Goal: Transaction & Acquisition: Purchase product/service

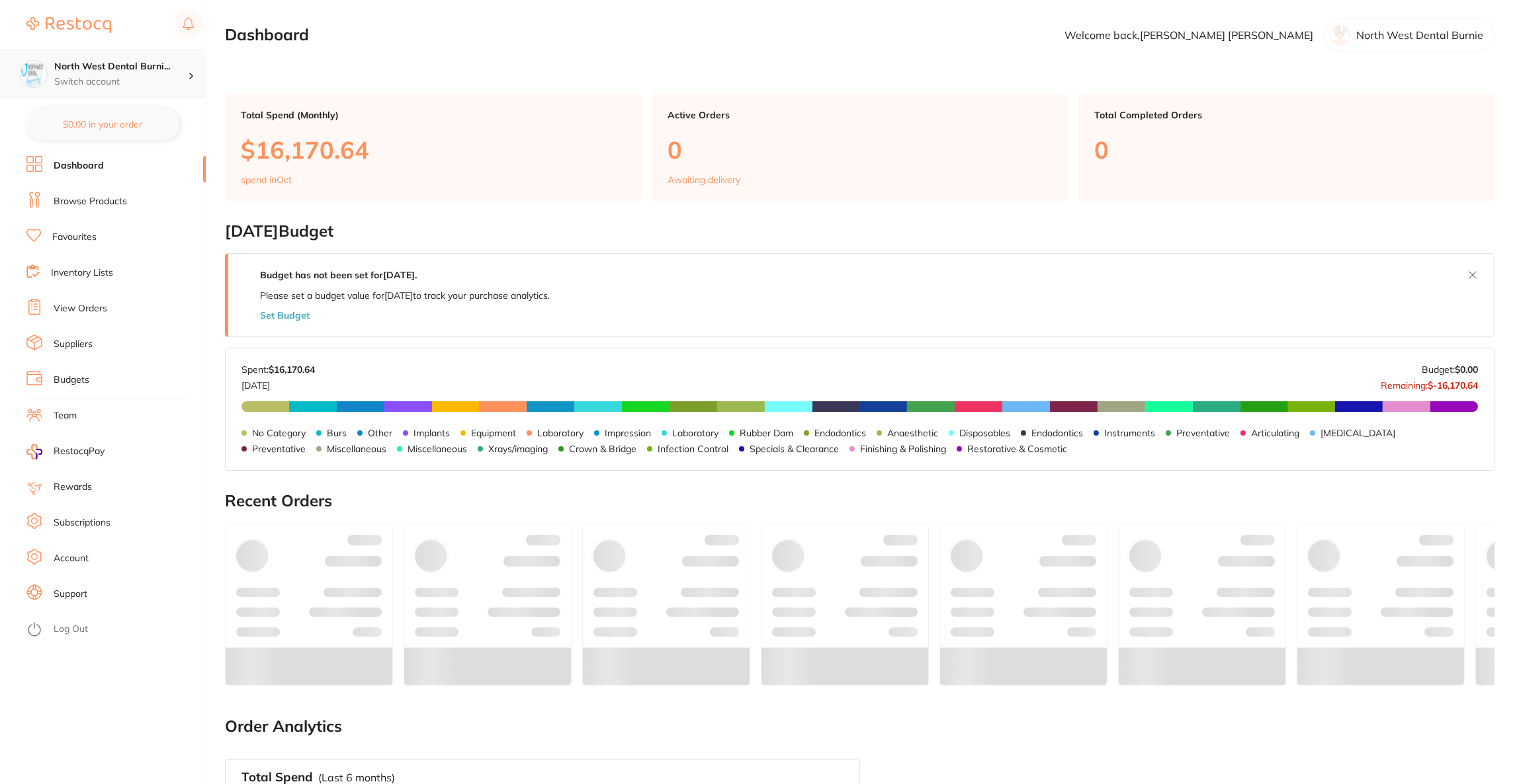
click at [166, 69] on h4 "North West Dental Burni..." at bounding box center [121, 67] width 134 height 14
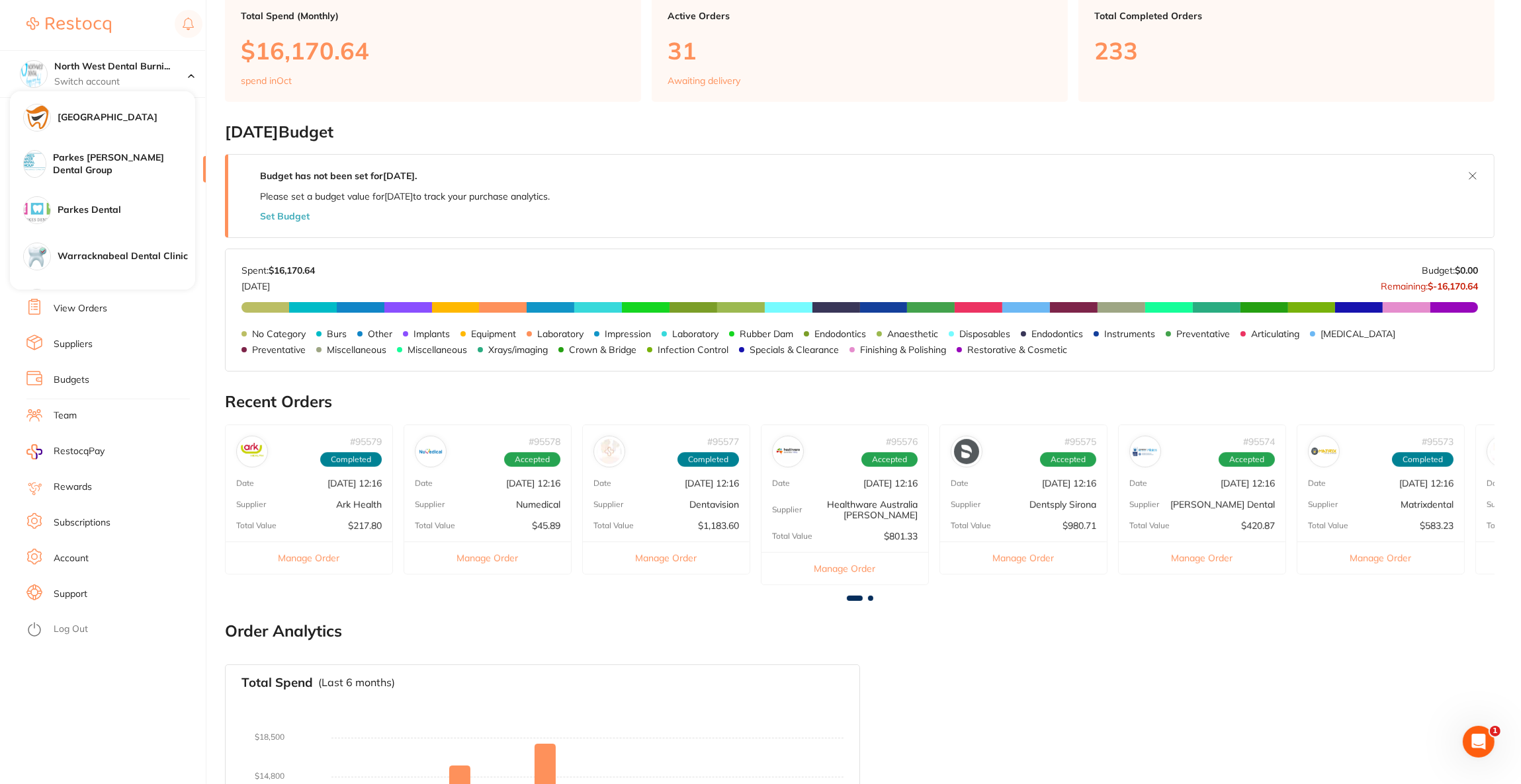
scroll to position [390, 0]
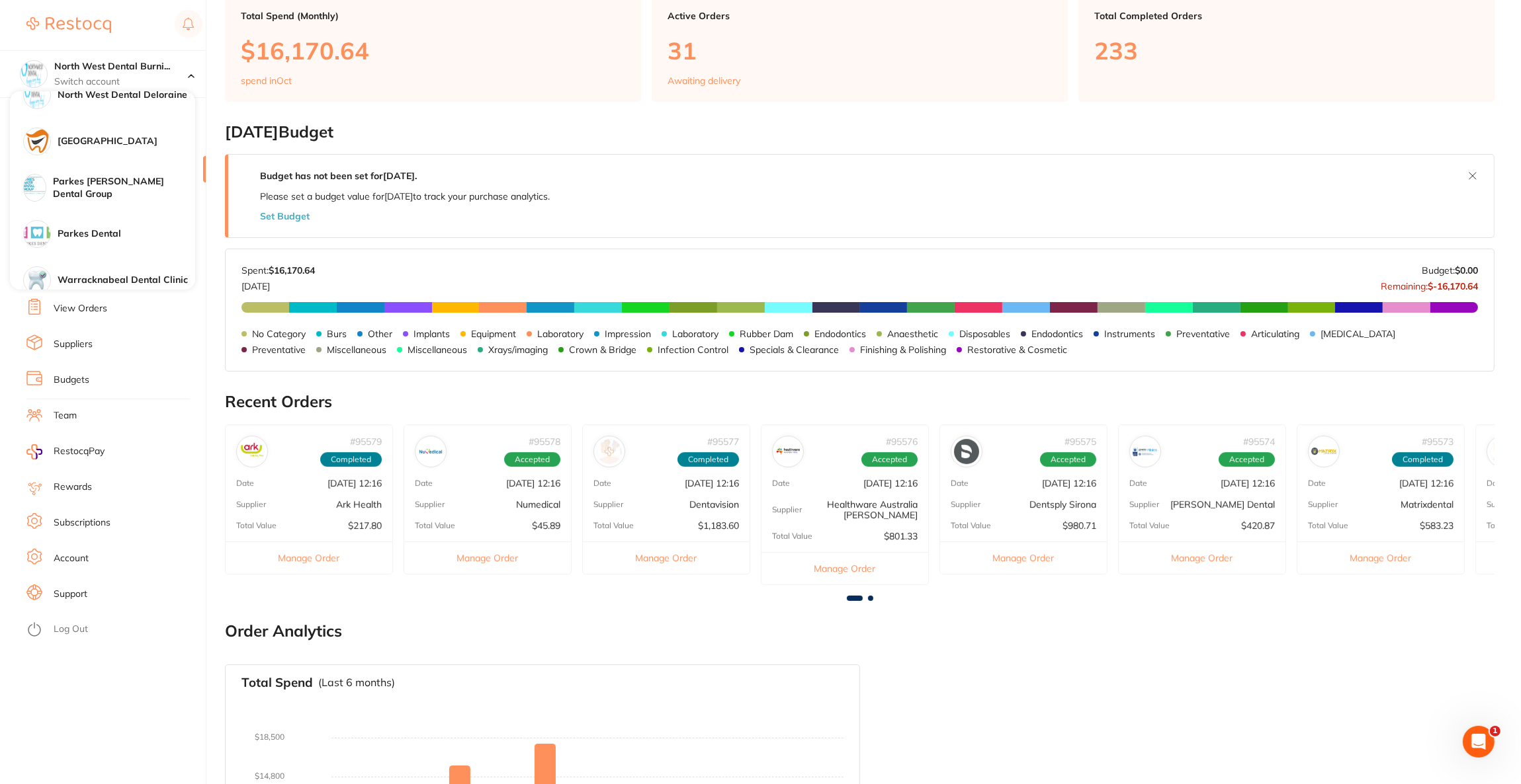
click at [111, 188] on h4 "Parkes [PERSON_NAME] Dental Group" at bounding box center [124, 187] width 143 height 25
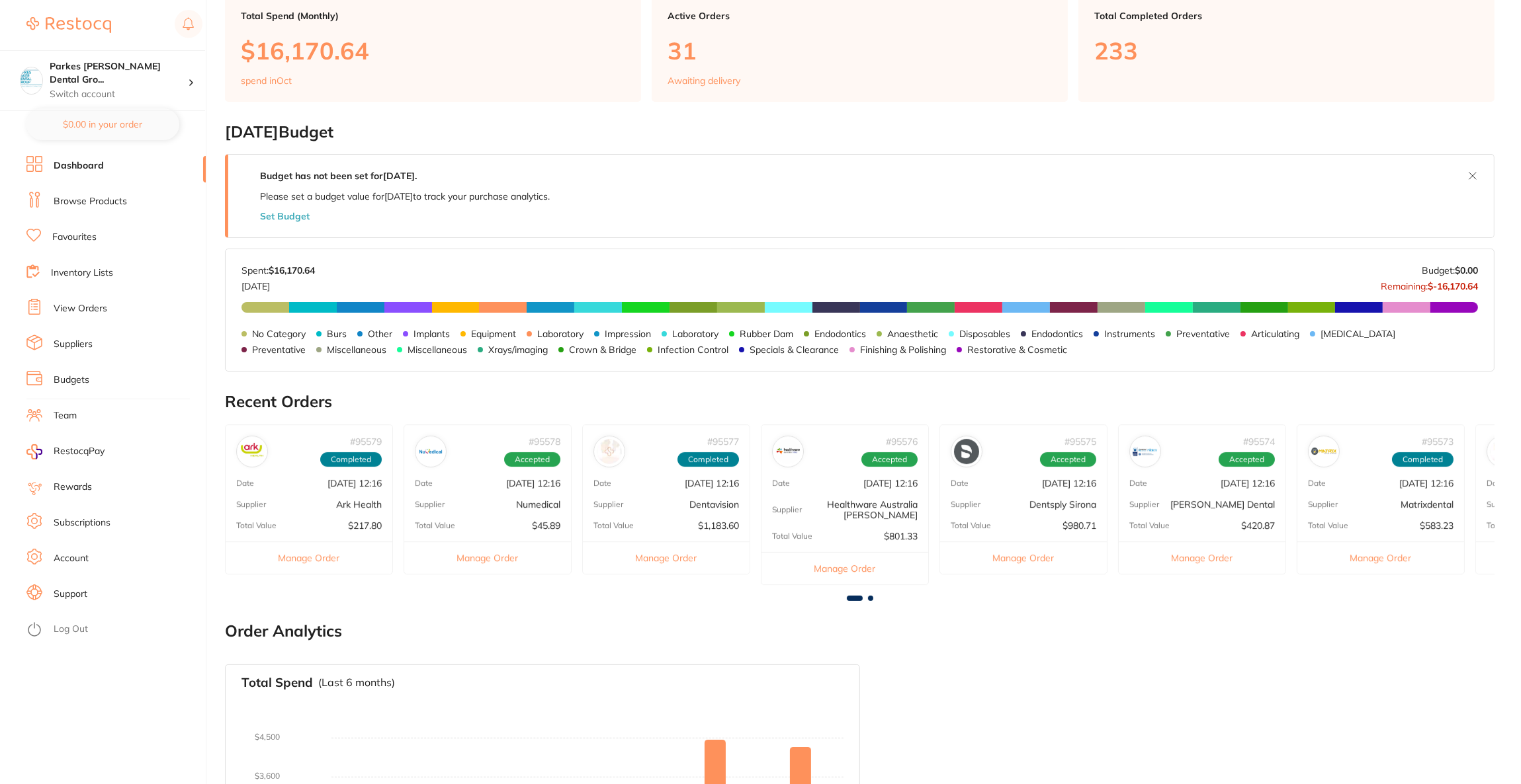
checkbox input "false"
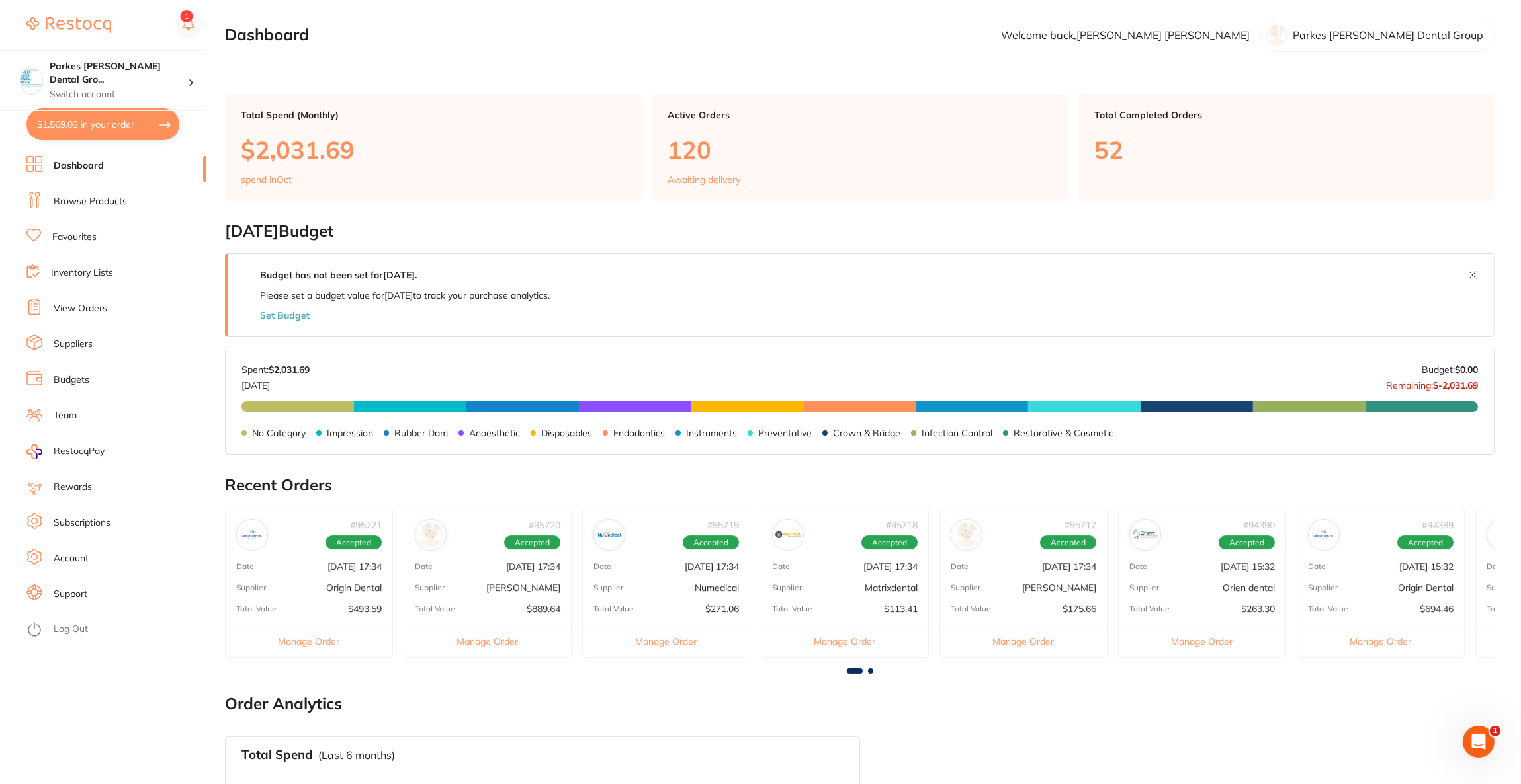
click at [109, 118] on button "$1,569.03 in your order" at bounding box center [103, 124] width 152 height 32
checkbox input "true"
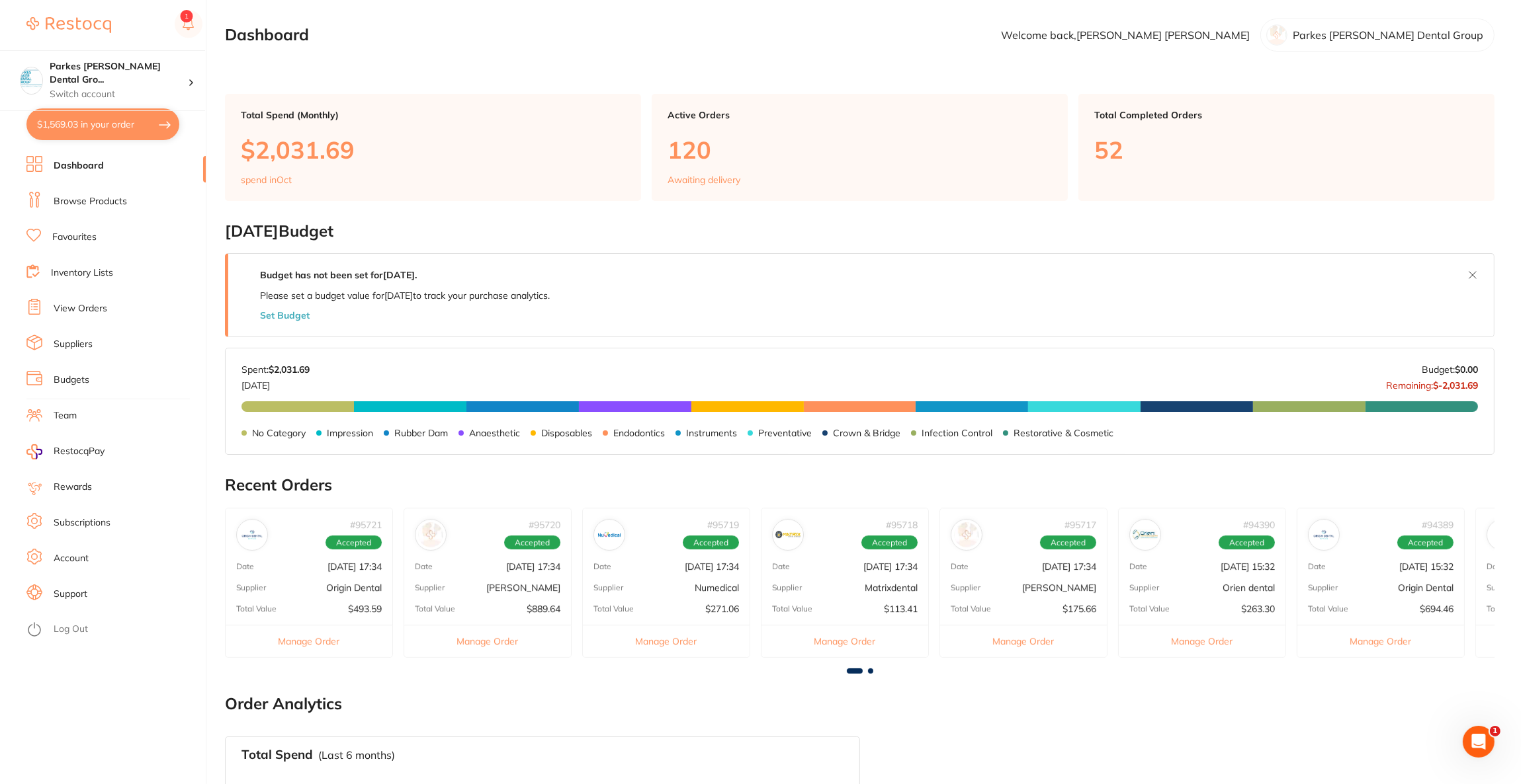
checkbox input "true"
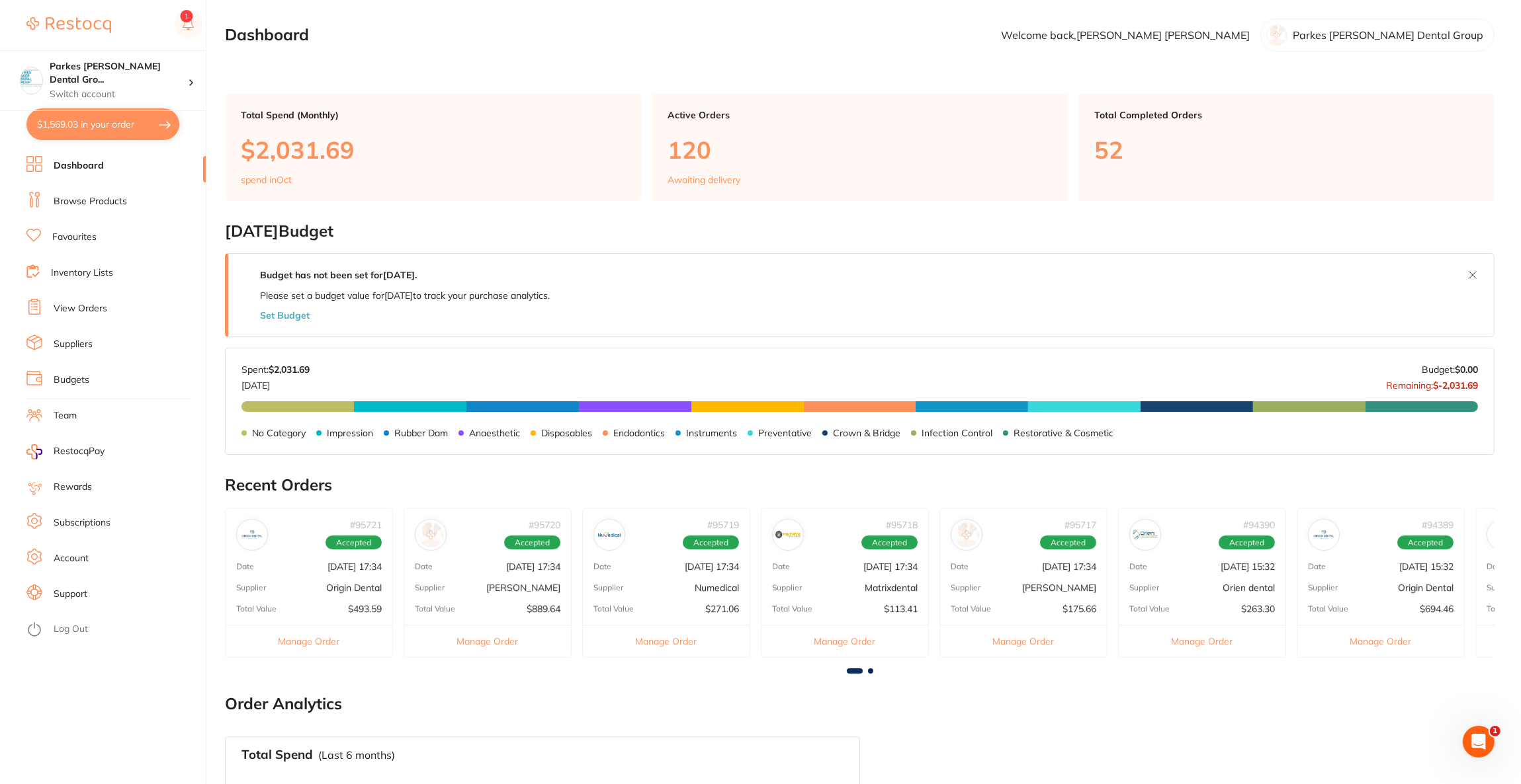
checkbox input "true"
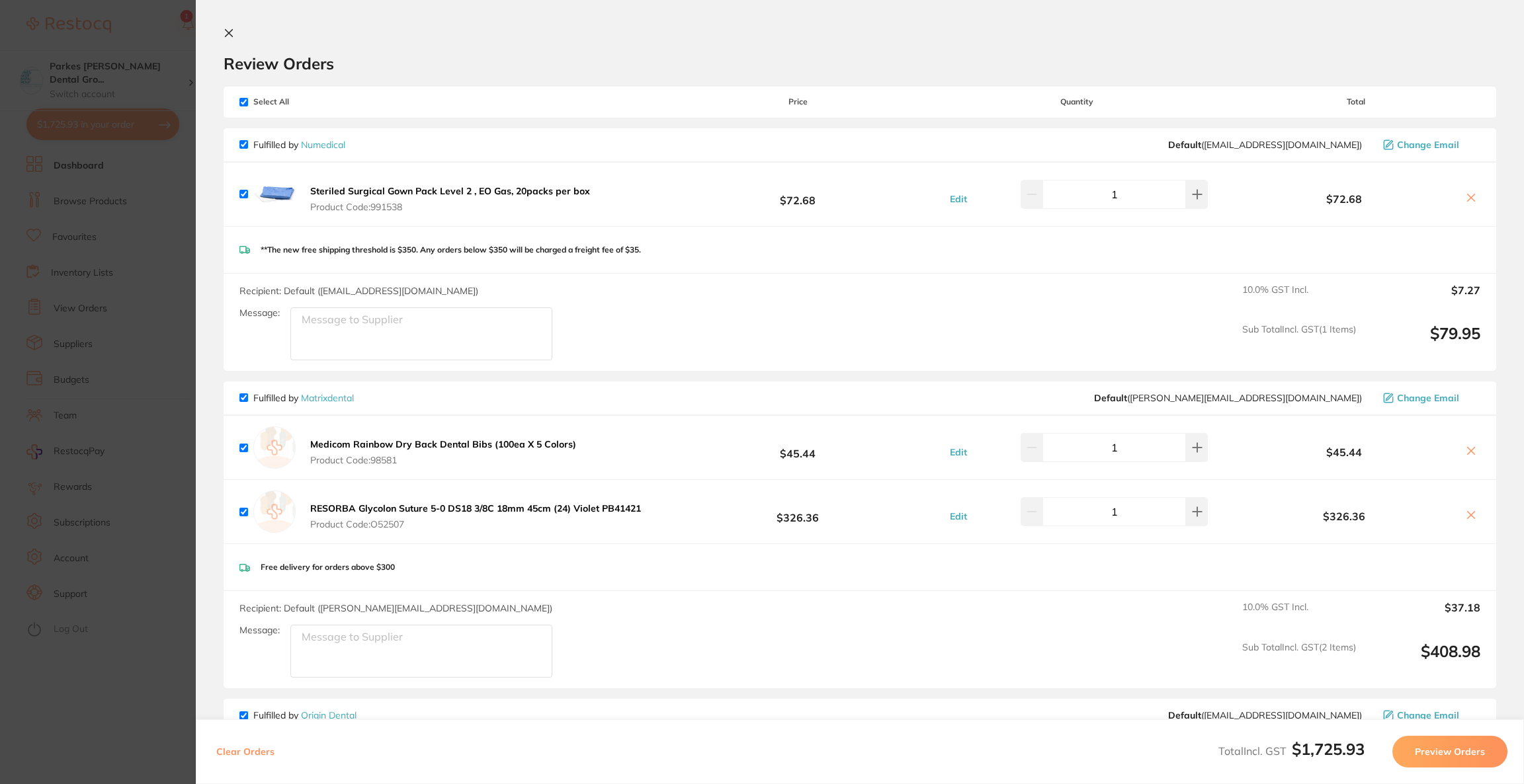
click at [157, 312] on section "Update RRP Set your pre negotiated price for this item. Item Agreed RRP (excl. …" at bounding box center [762, 392] width 1524 height 784
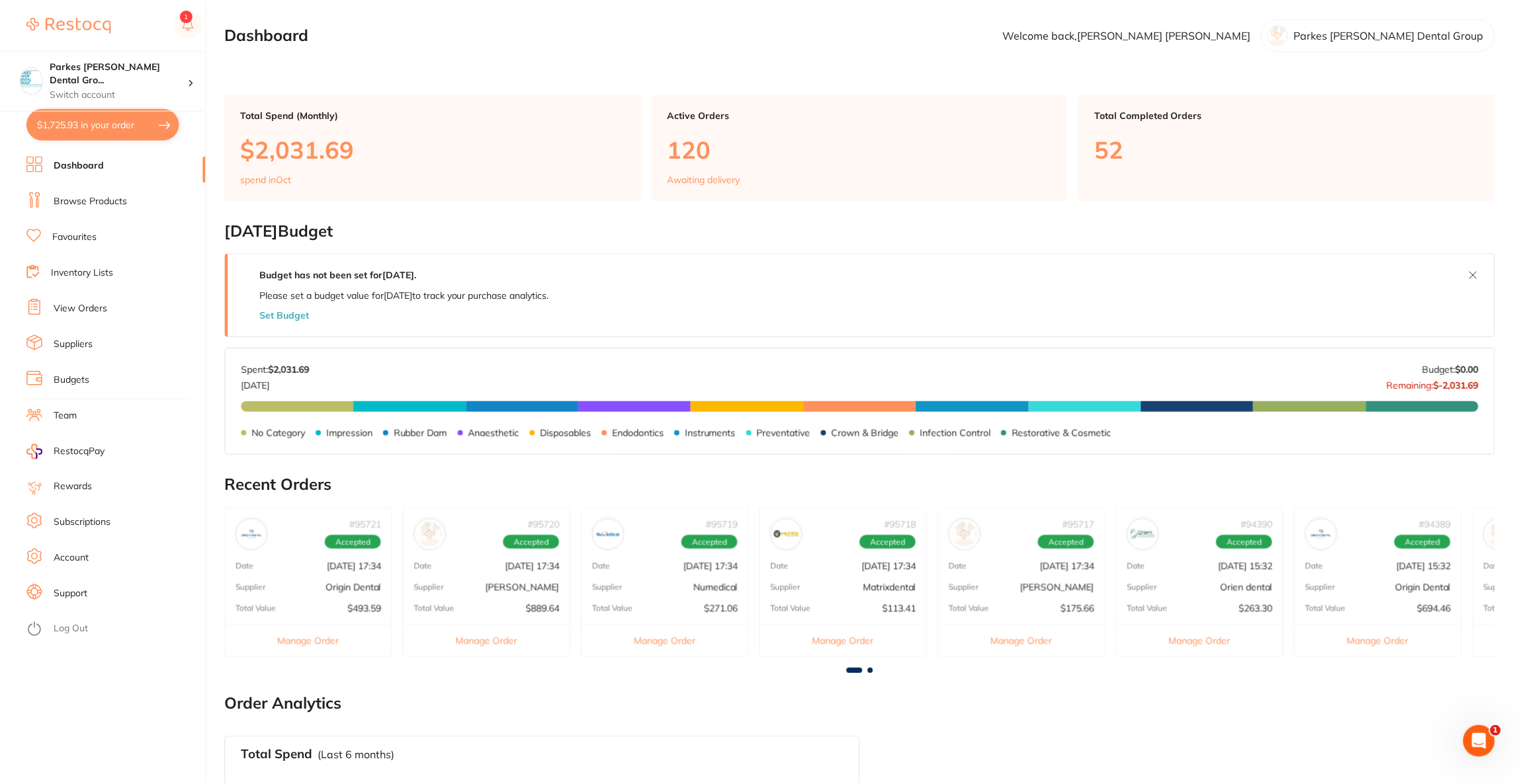
scroll to position [100, 0]
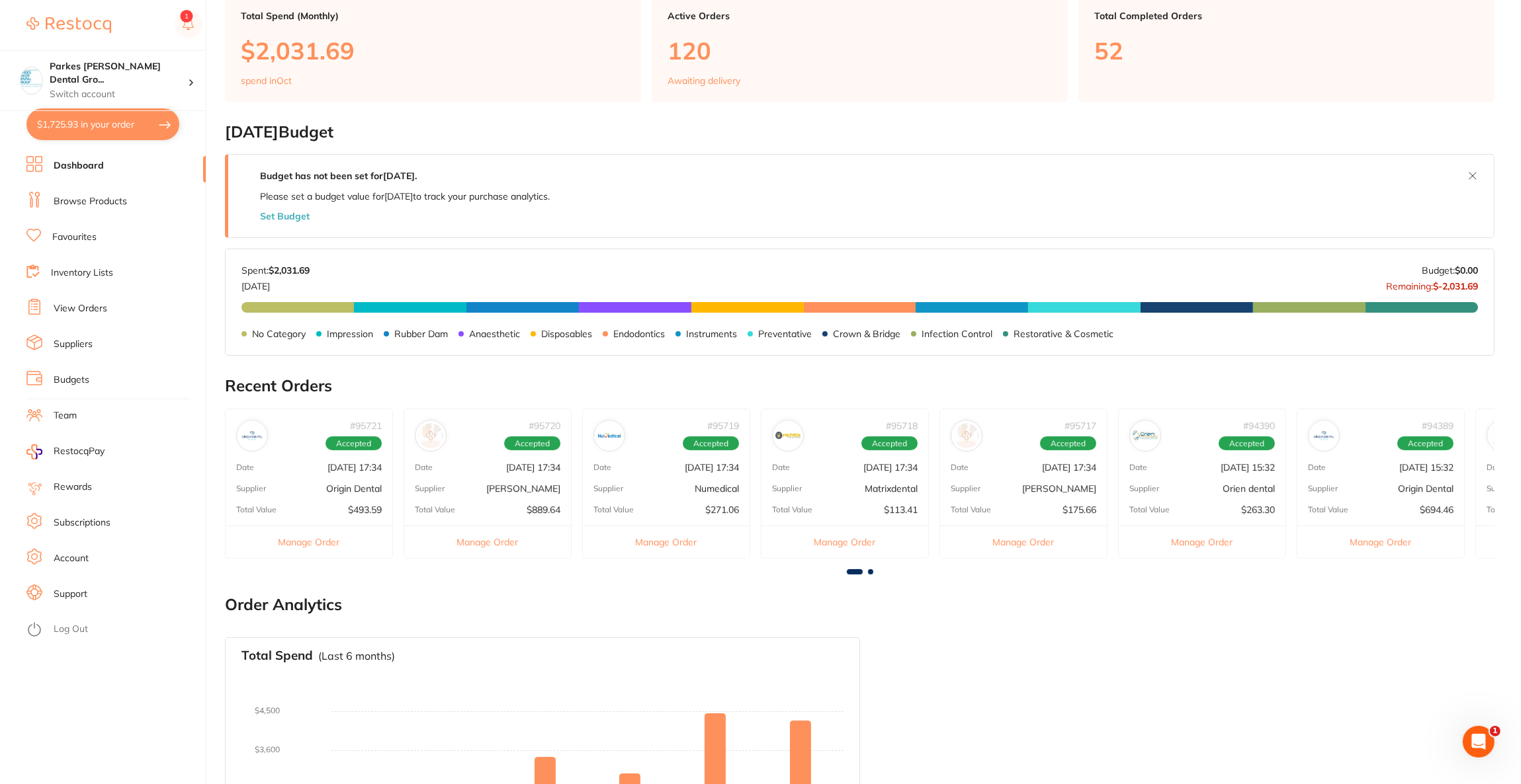
click at [86, 205] on link "Browse Products" at bounding box center [90, 202] width 73 height 14
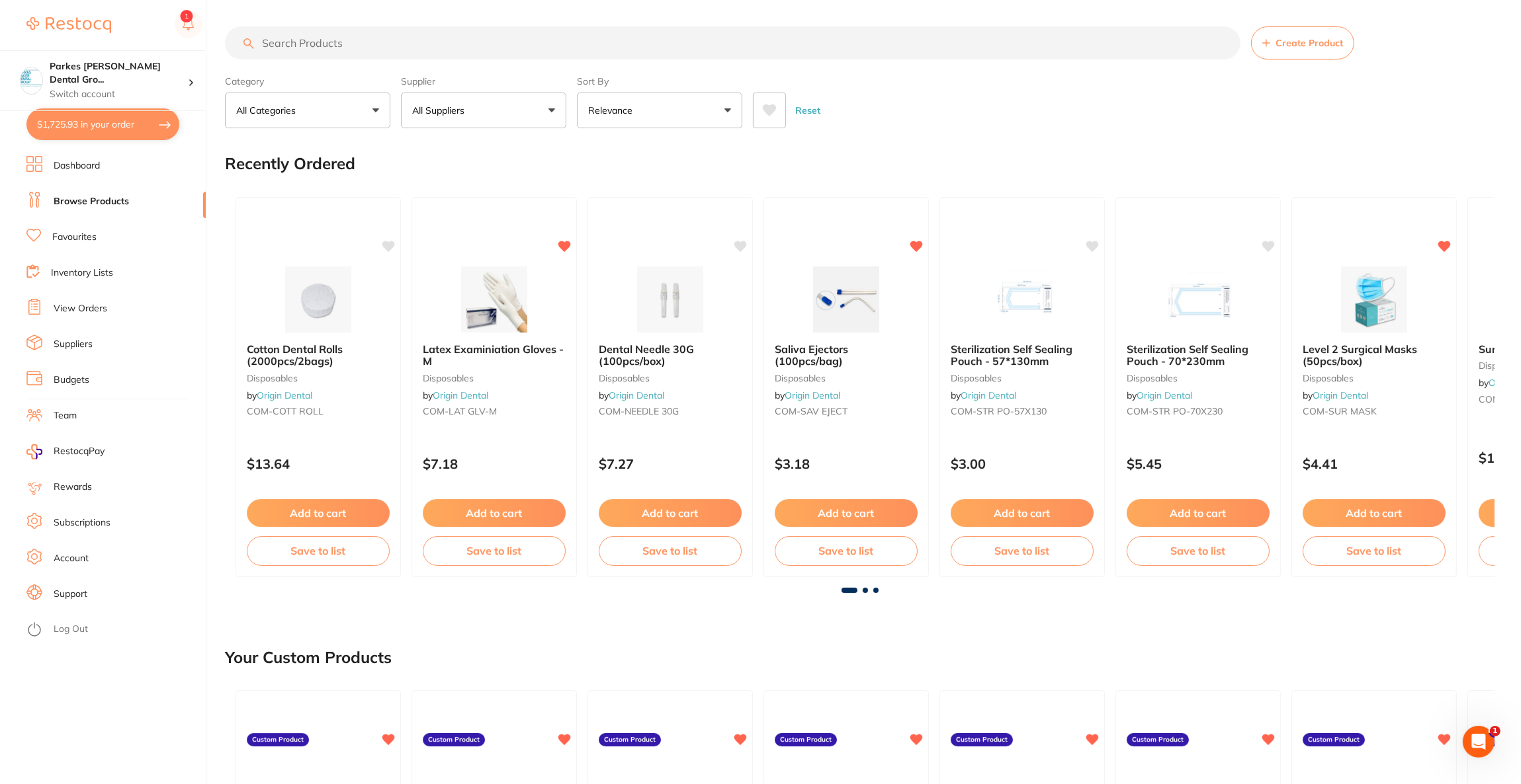
click at [334, 41] on input "search" at bounding box center [732, 43] width 1015 height 33
click at [466, 107] on p "All Suppliers" at bounding box center [441, 110] width 58 height 14
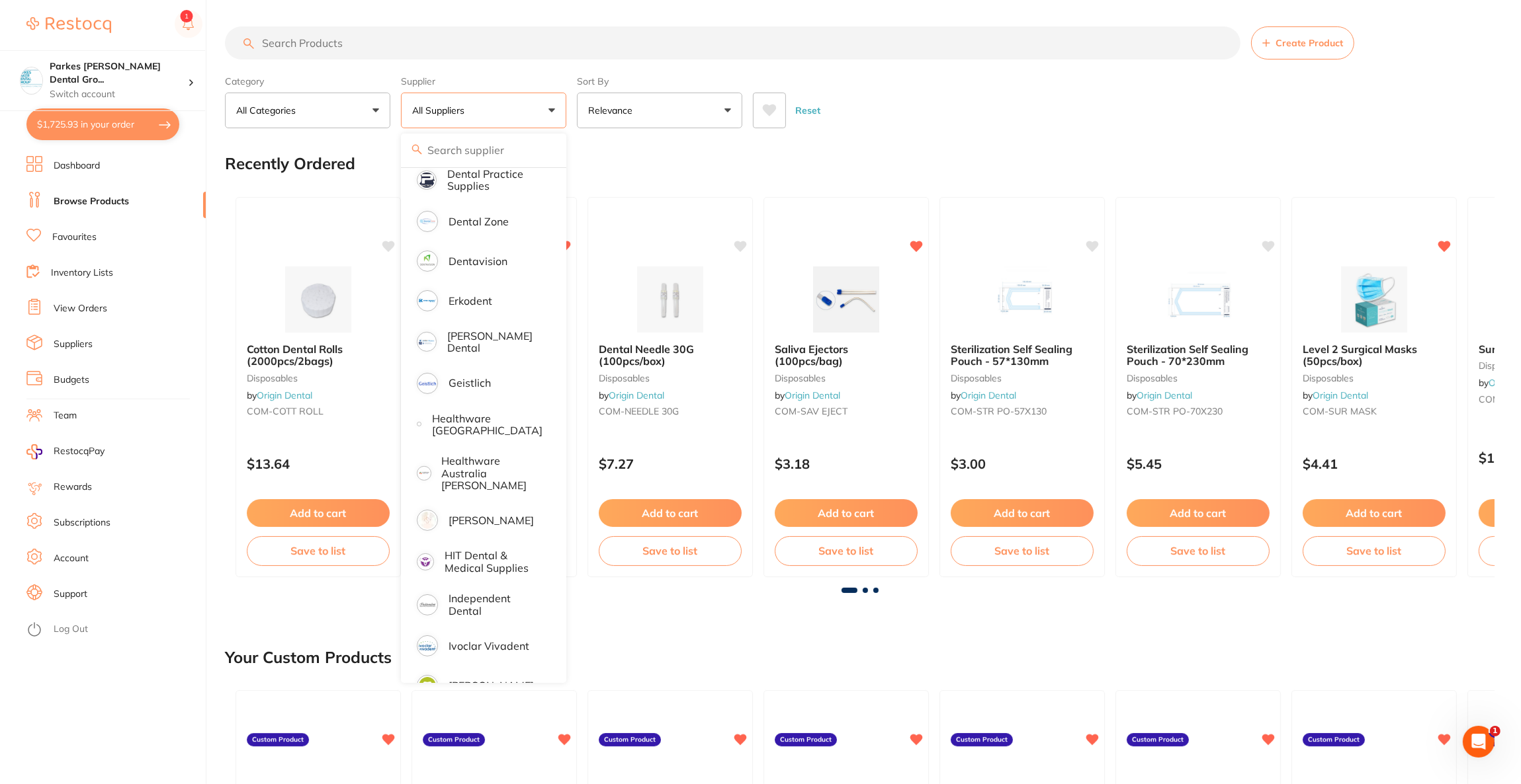
scroll to position [395, 0]
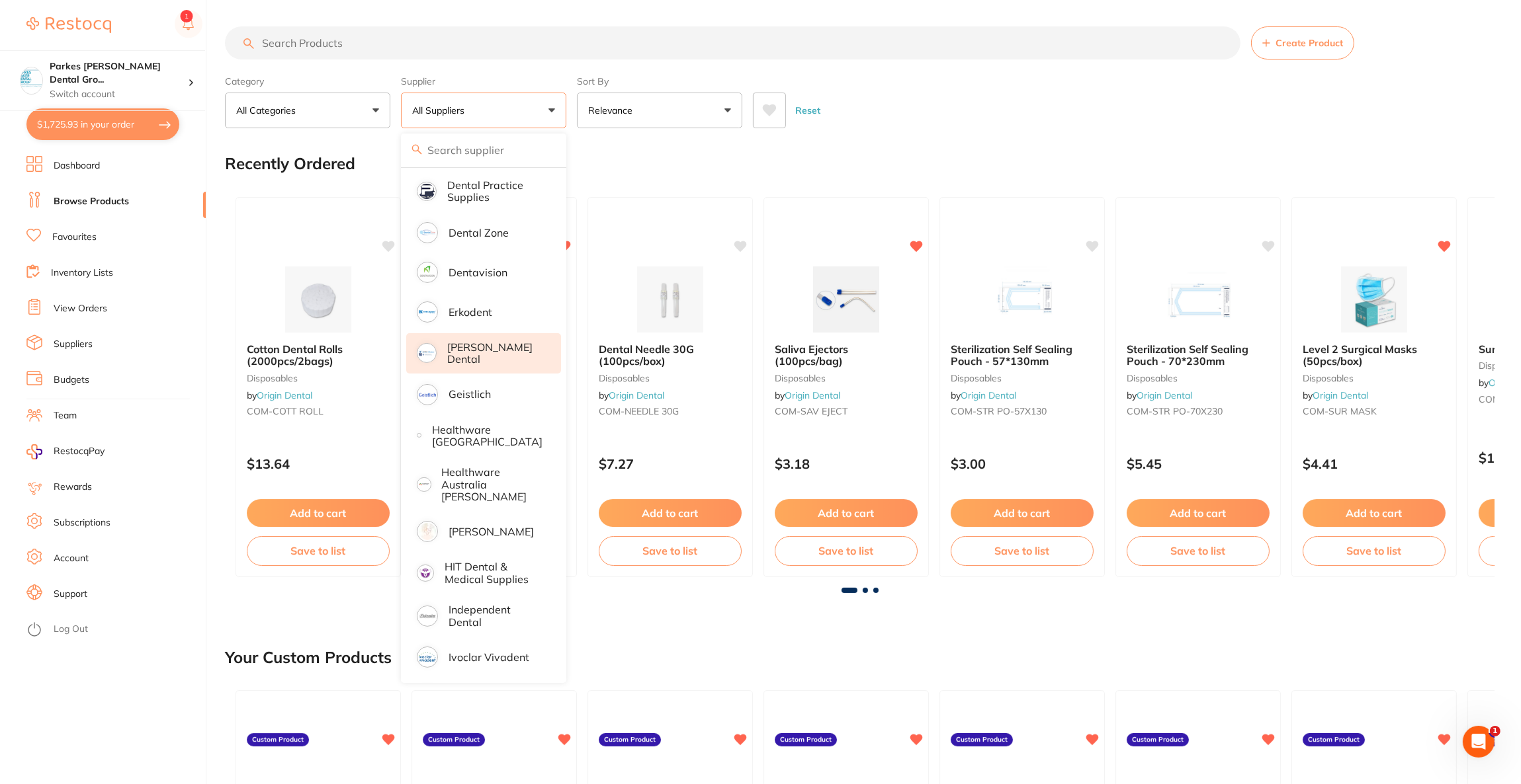
click at [476, 350] on p "[PERSON_NAME] Dental" at bounding box center [495, 352] width 96 height 24
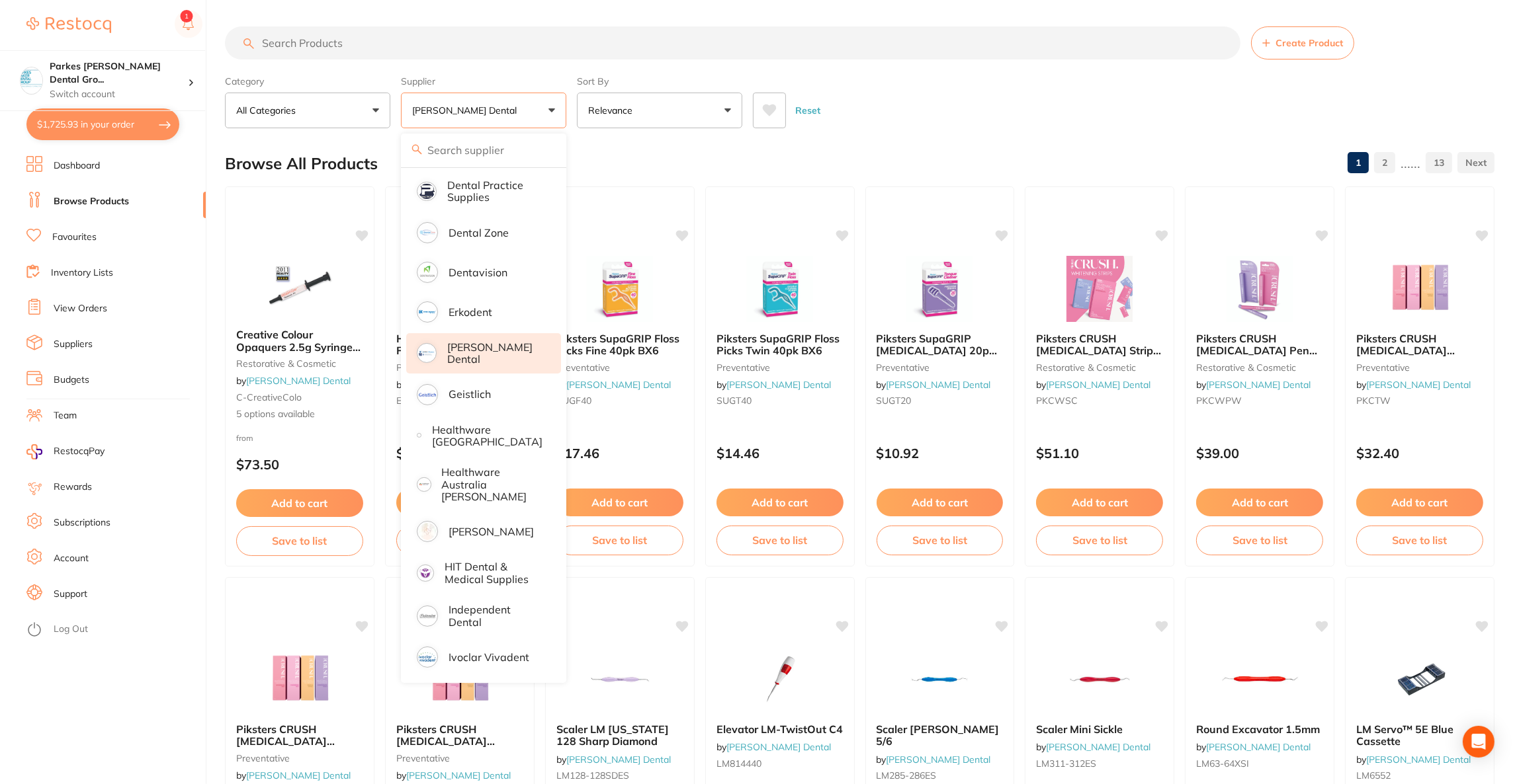
click at [488, 44] on input "search" at bounding box center [732, 43] width 1015 height 33
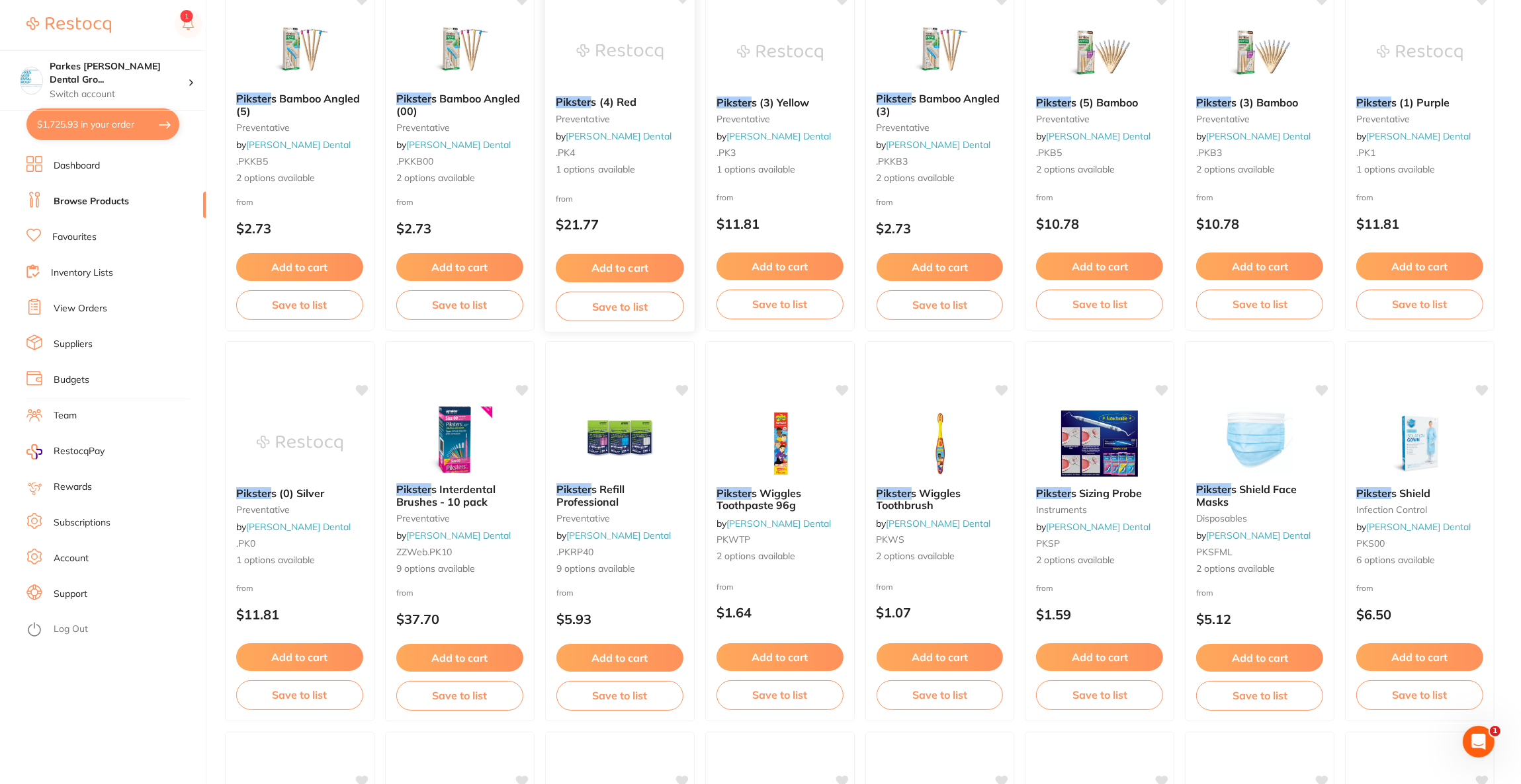
scroll to position [396, 0]
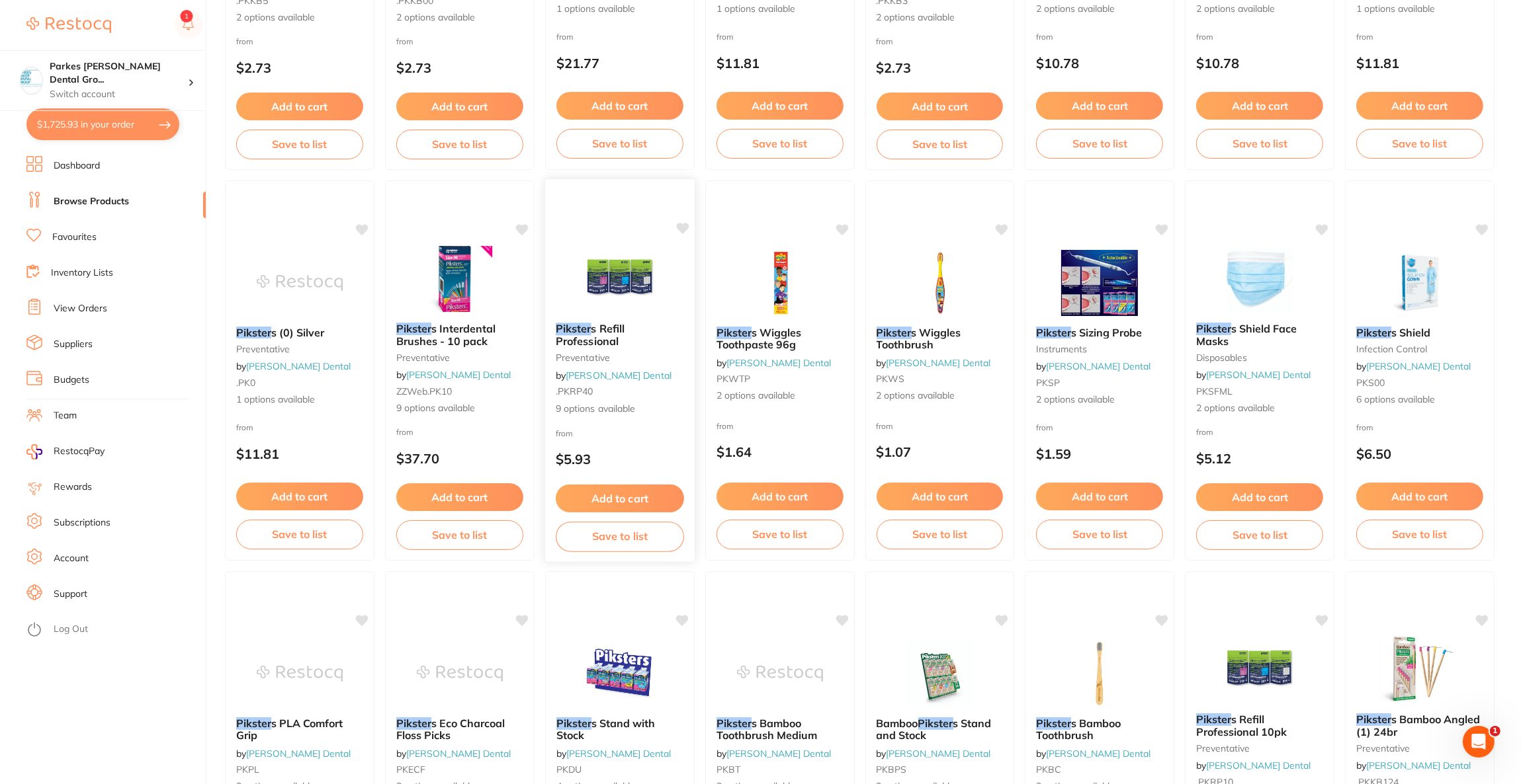
type input "pikster"
click at [611, 309] on img at bounding box center [619, 278] width 87 height 66
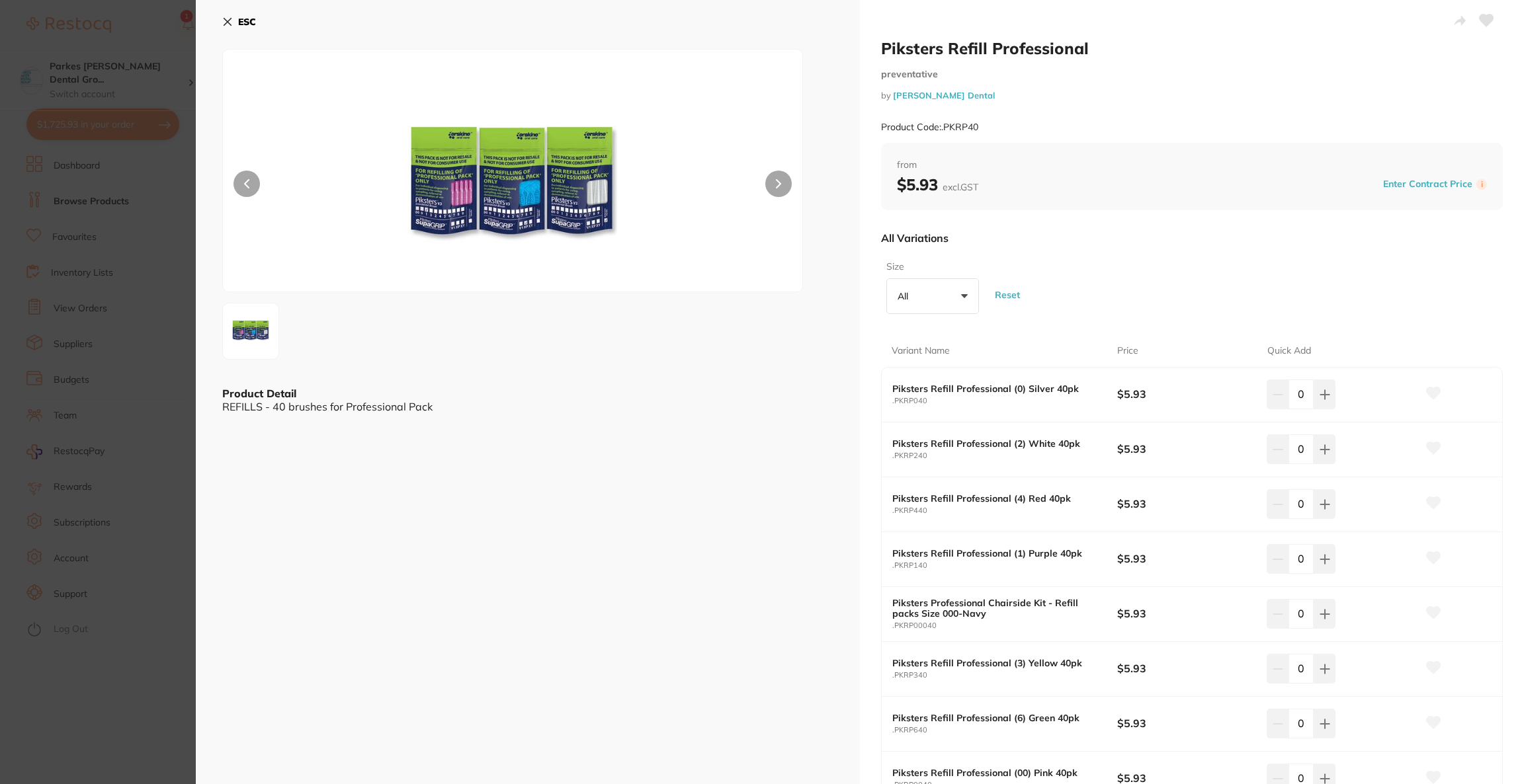
click at [1334, 506] on div "0" at bounding box center [1342, 504] width 150 height 29
click at [1331, 506] on button at bounding box center [1325, 504] width 21 height 29
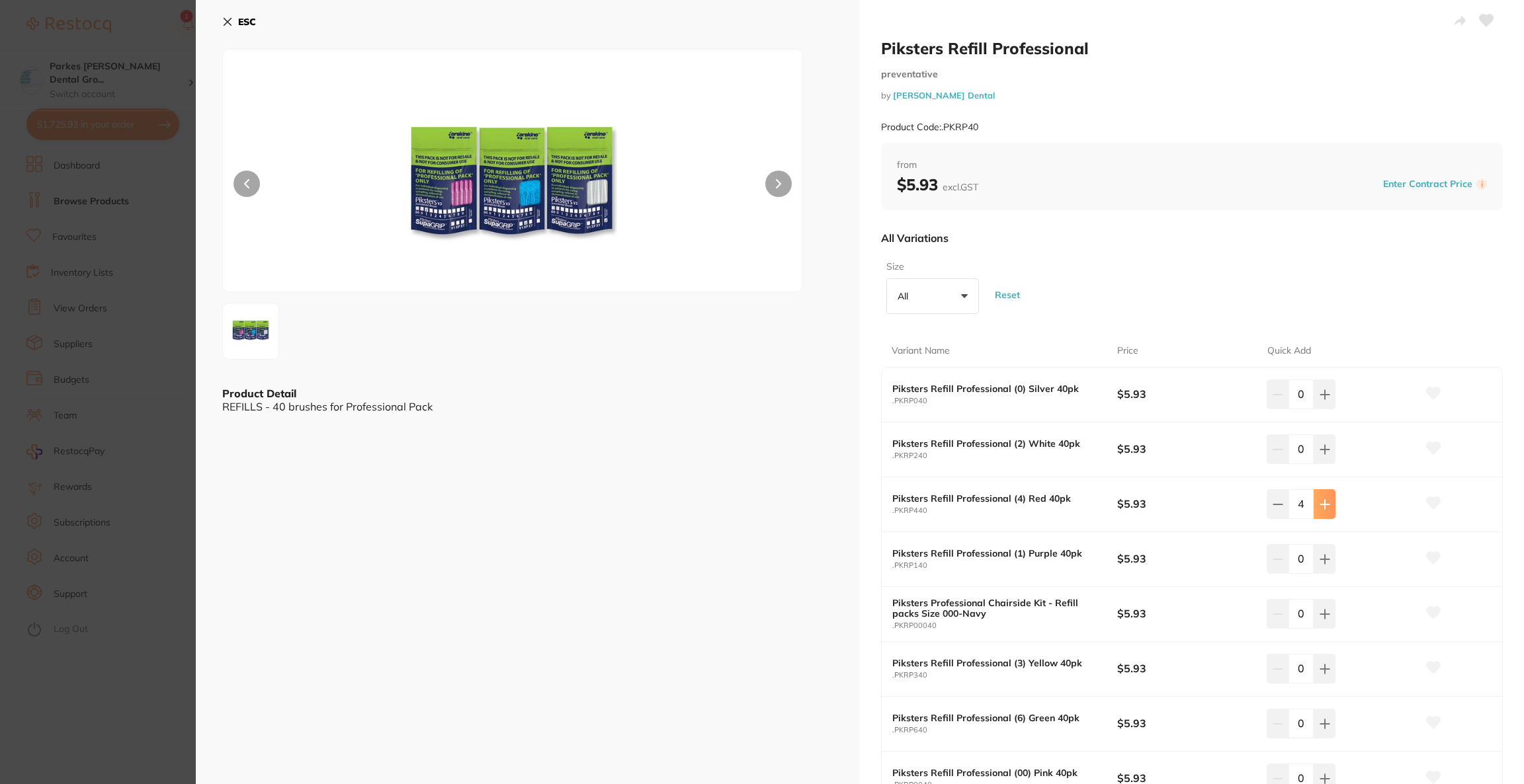
click at [1331, 506] on button at bounding box center [1325, 504] width 21 height 29
type input "5"
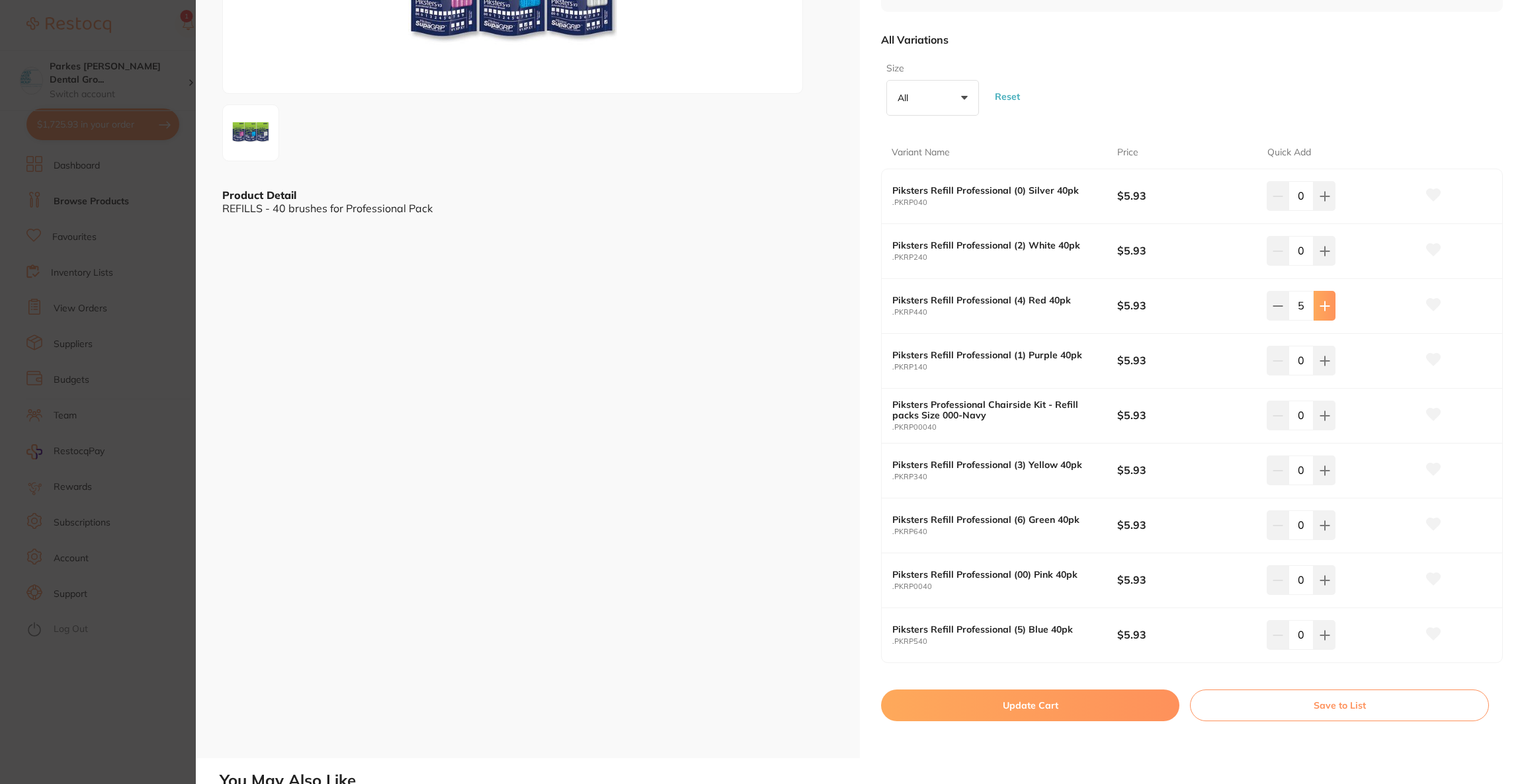
scroll to position [297, 0]
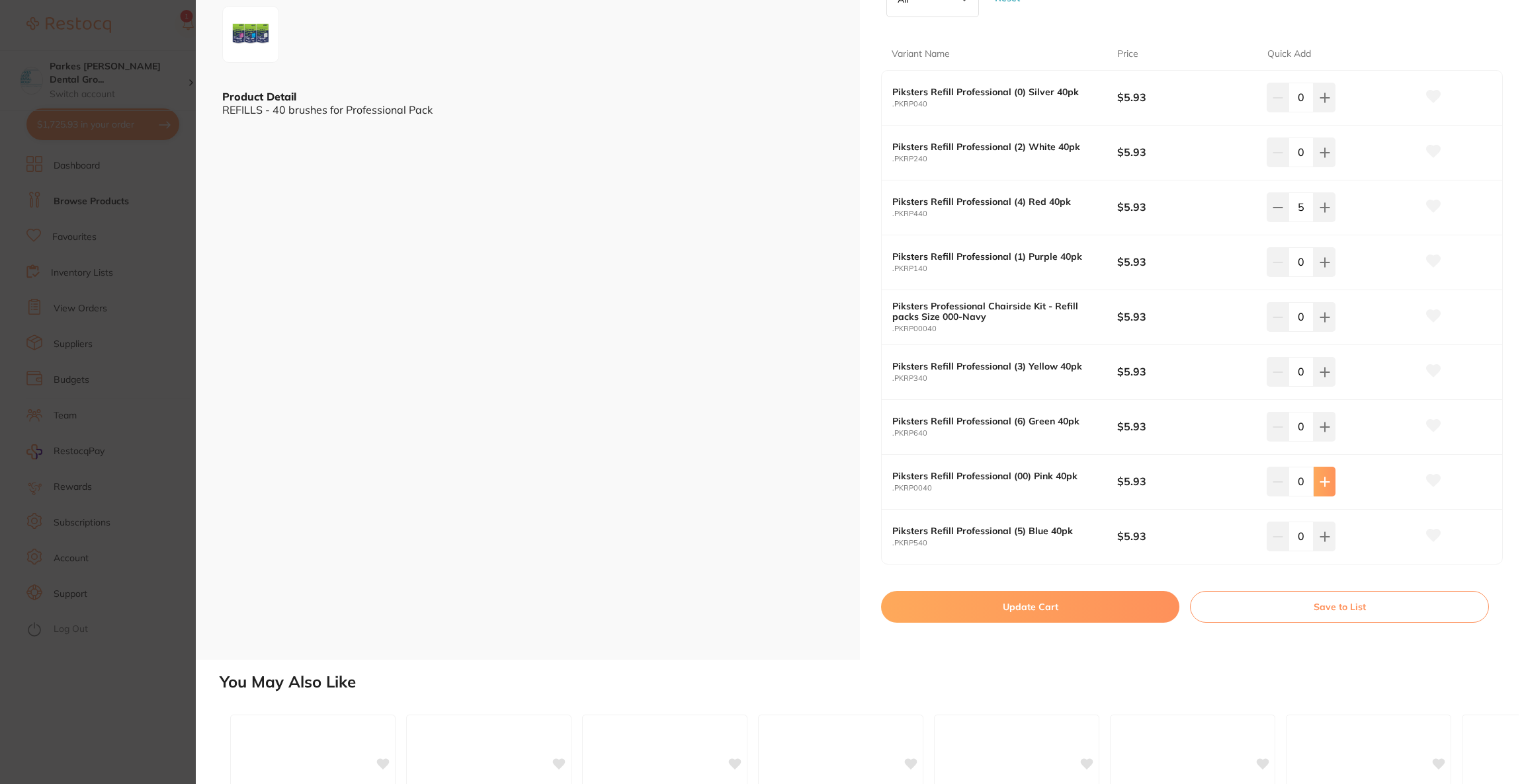
click at [1315, 478] on button at bounding box center [1325, 481] width 21 height 29
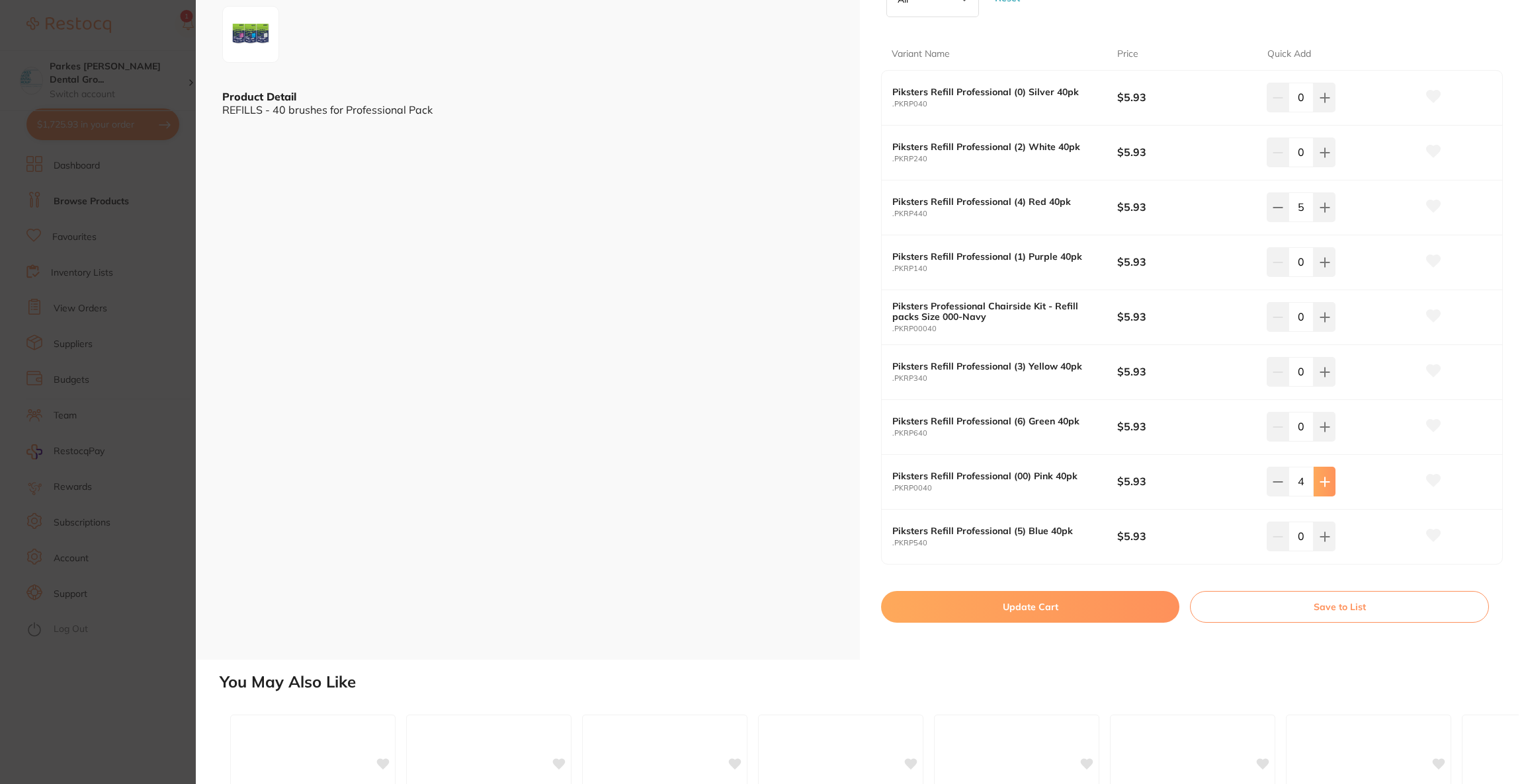
type input "5"
click at [1056, 615] on button "Update Cart" at bounding box center [1030, 606] width 298 height 32
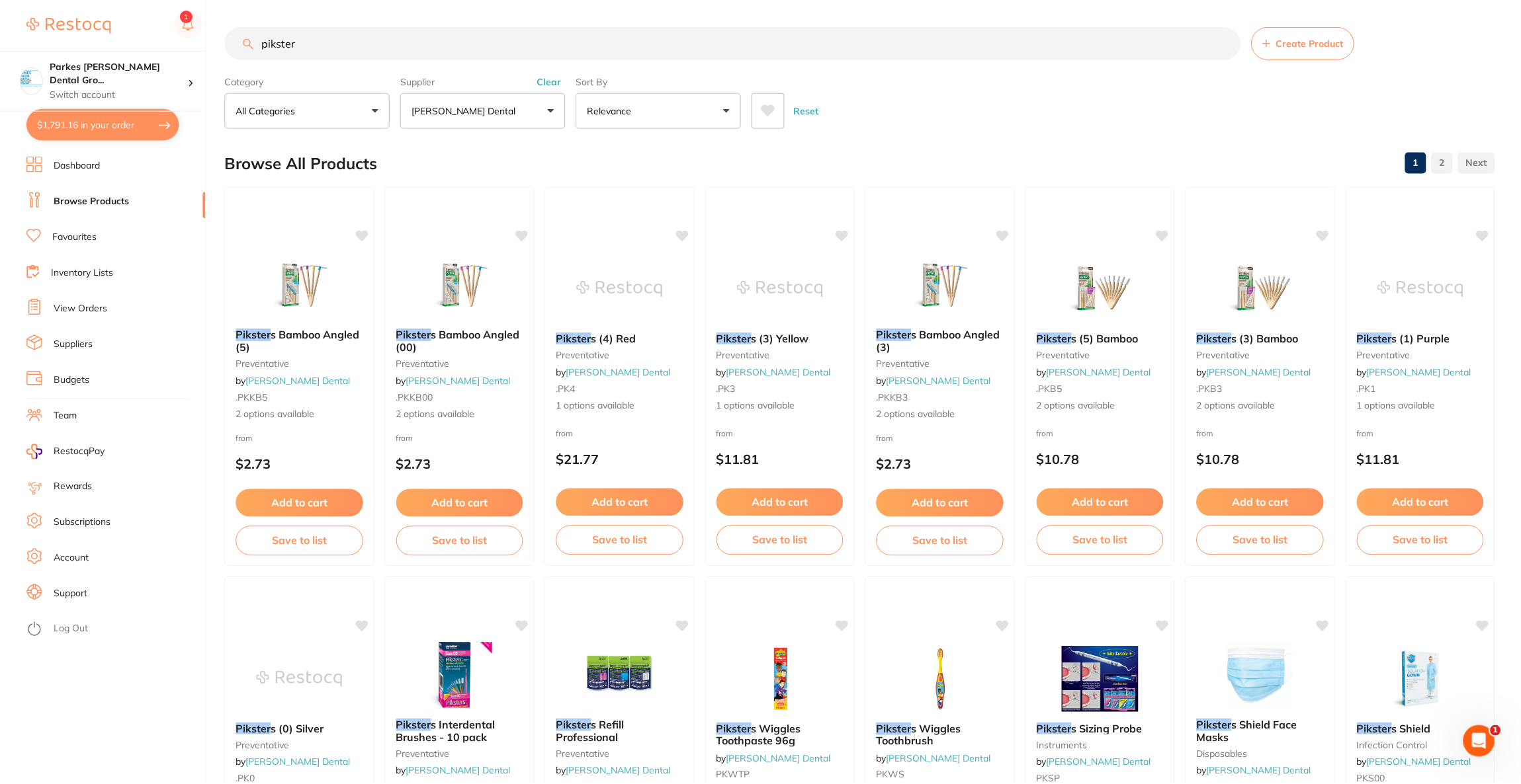
scroll to position [396, 0]
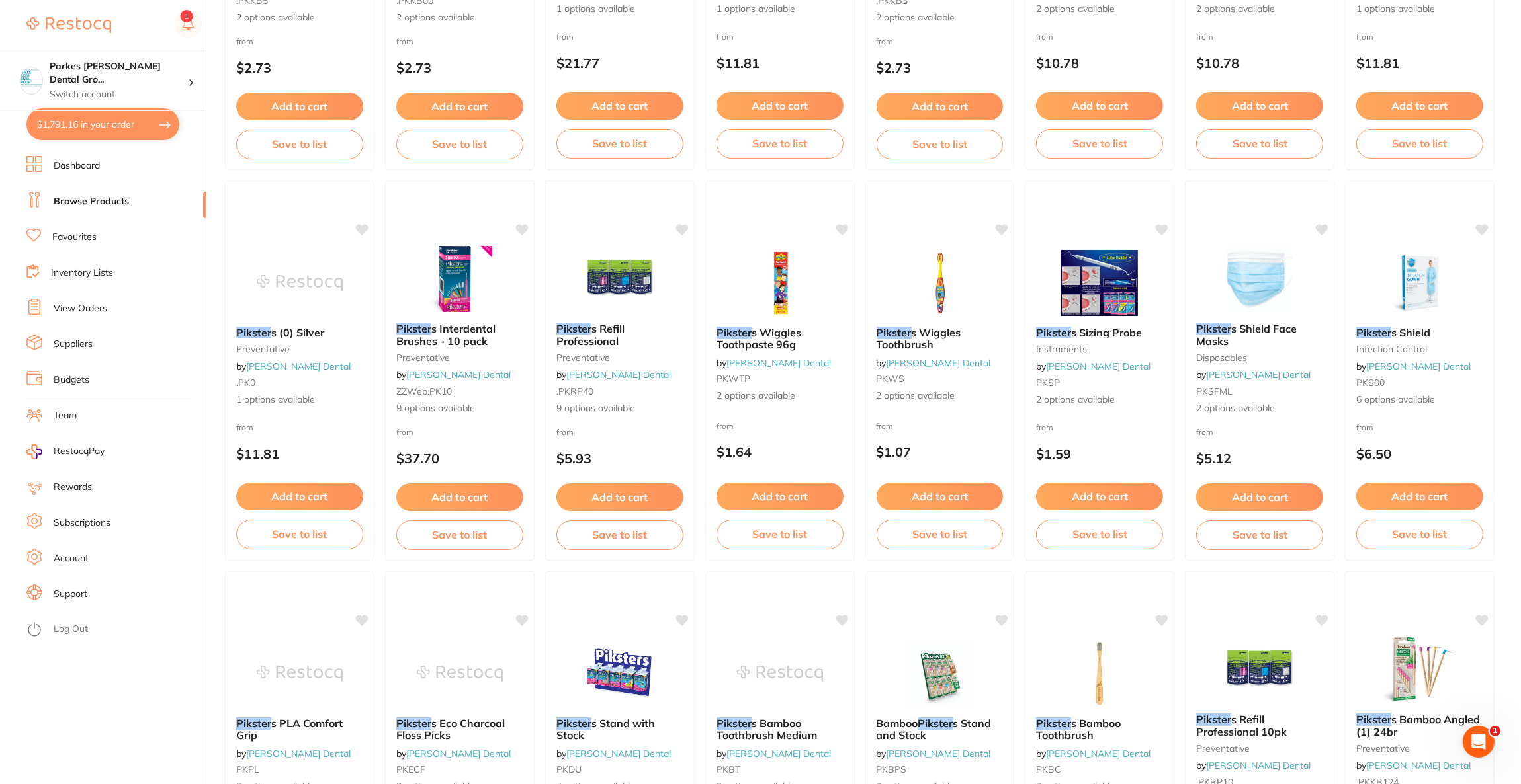
click at [89, 126] on button "$1,791.16 in your order" at bounding box center [103, 124] width 152 height 32
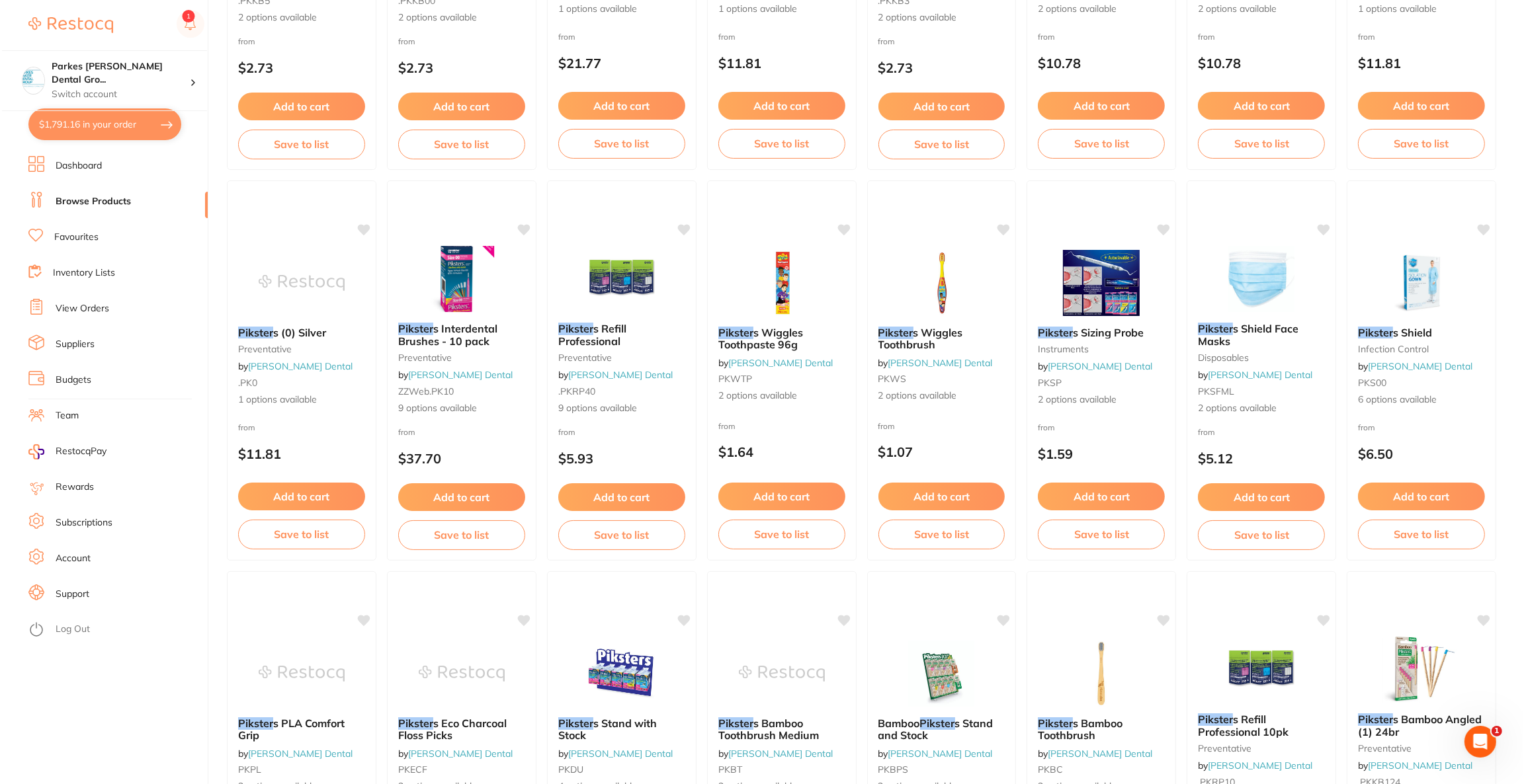
scroll to position [0, 0]
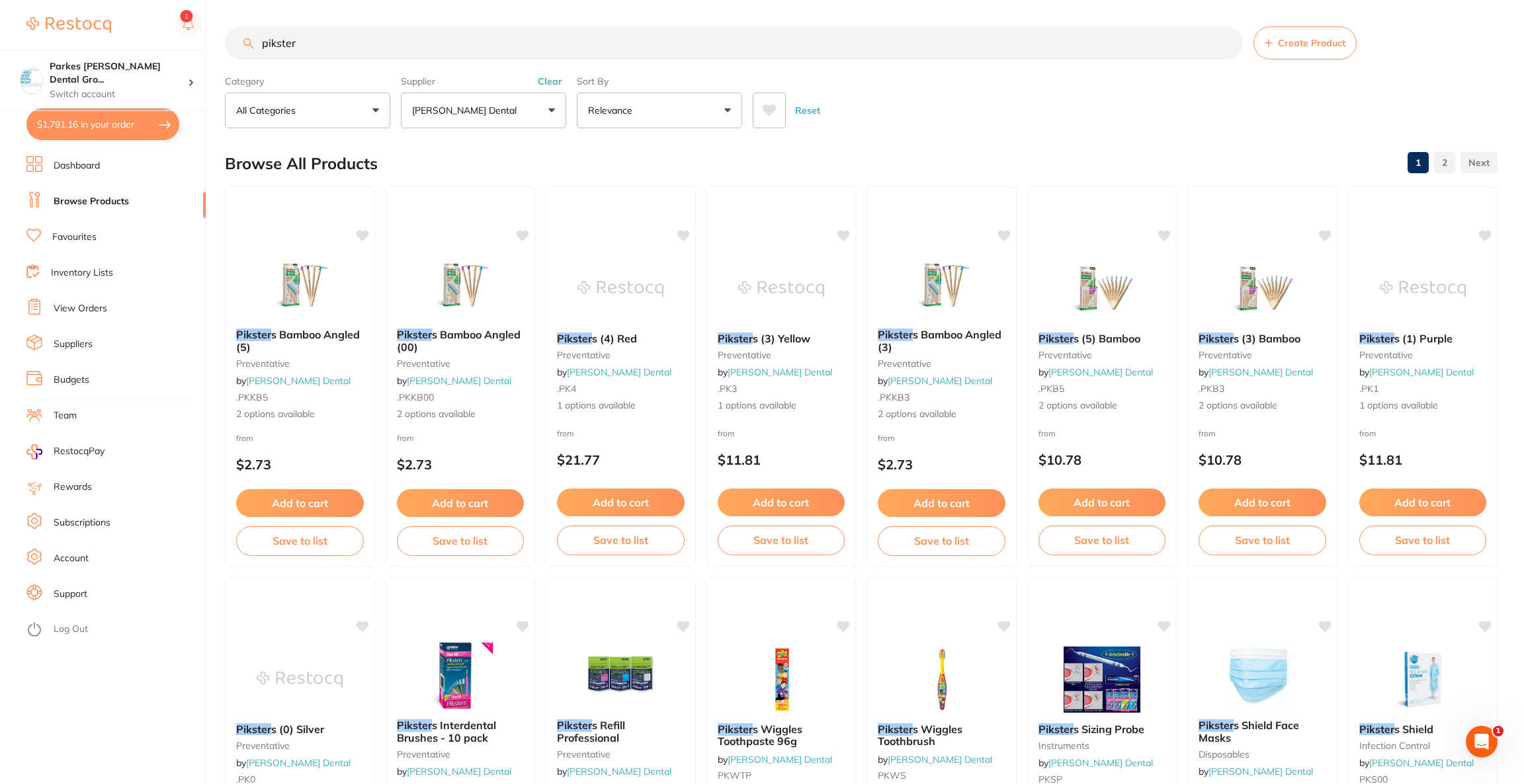
checkbox input "true"
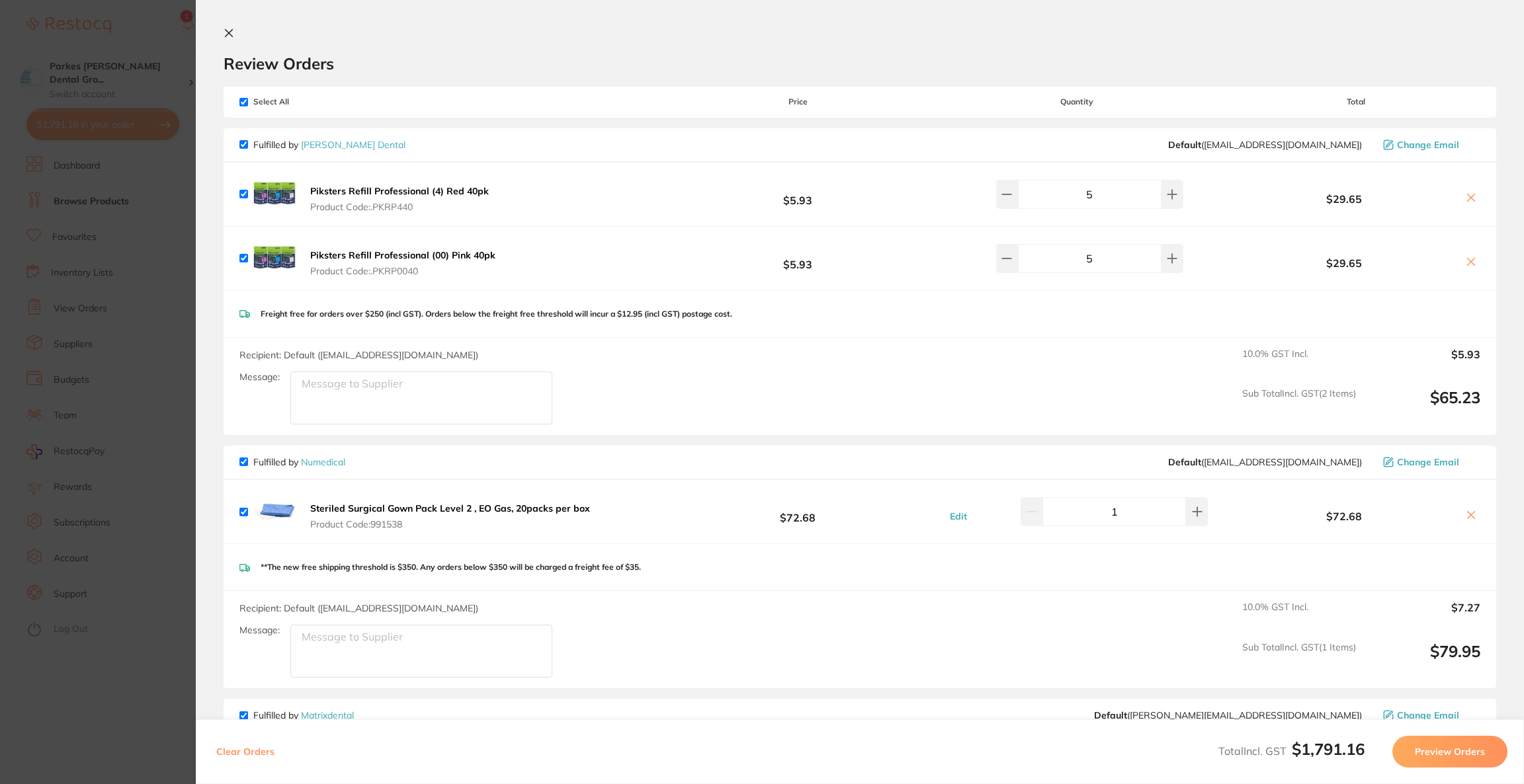
click at [244, 460] on input "checkbox" at bounding box center [243, 462] width 9 height 9
checkbox input "false"
click at [243, 98] on input "checkbox" at bounding box center [243, 102] width 9 height 9
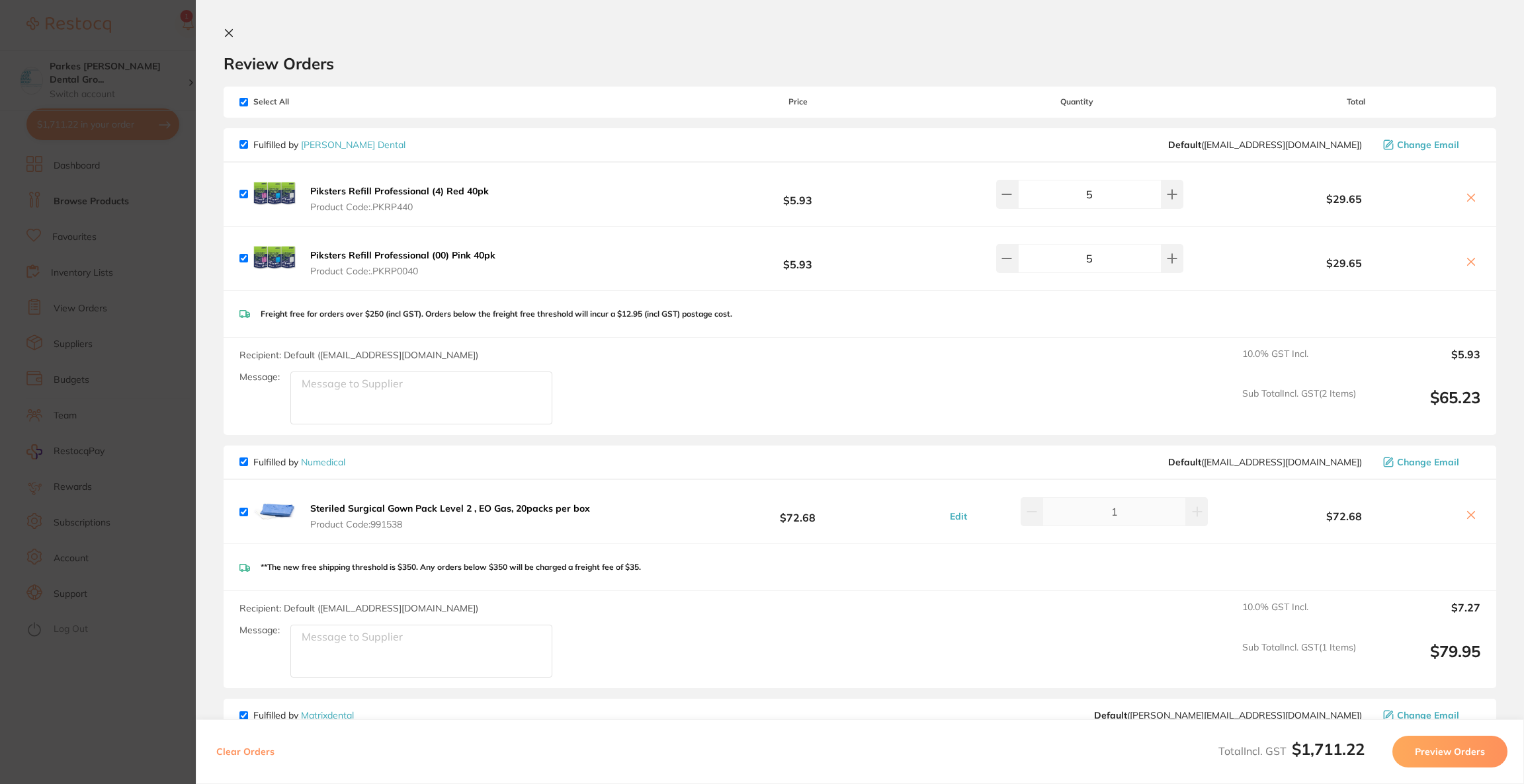
checkbox input "true"
click at [243, 98] on input "checkbox" at bounding box center [243, 102] width 9 height 9
checkbox input "false"
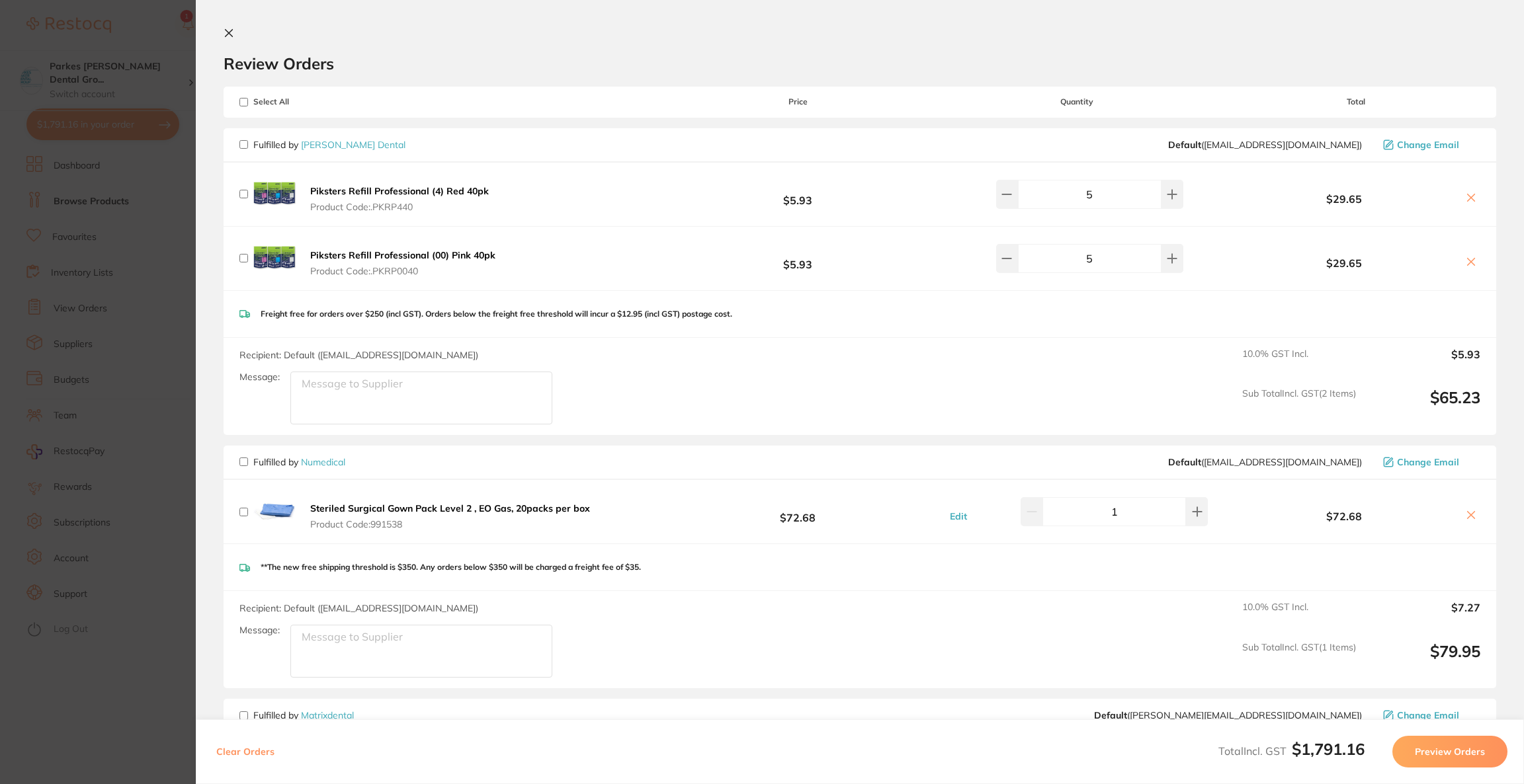
checkbox input "false"
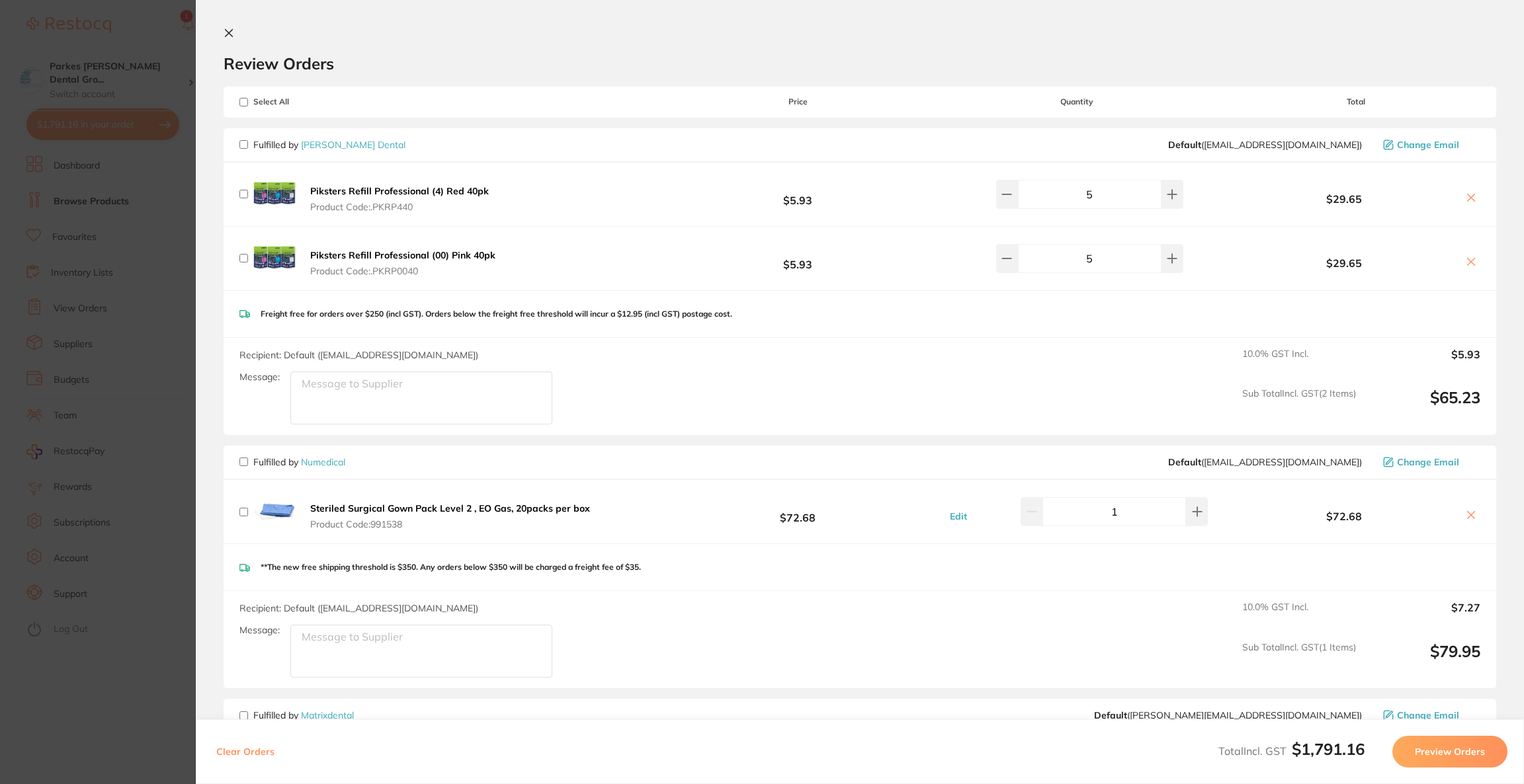
checkbox input "false"
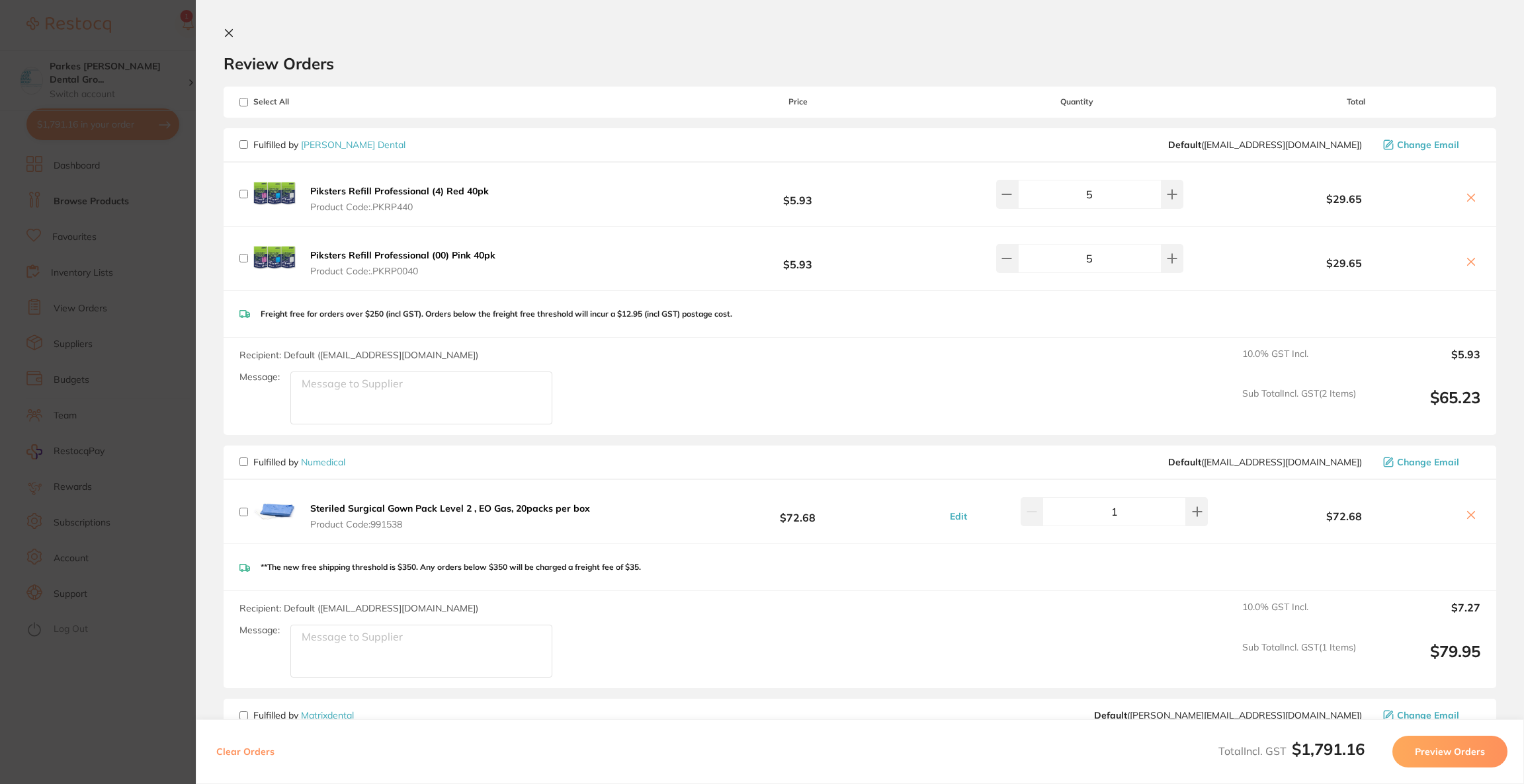
checkbox input "false"
click at [247, 141] on input "checkbox" at bounding box center [243, 144] width 9 height 9
checkbox input "true"
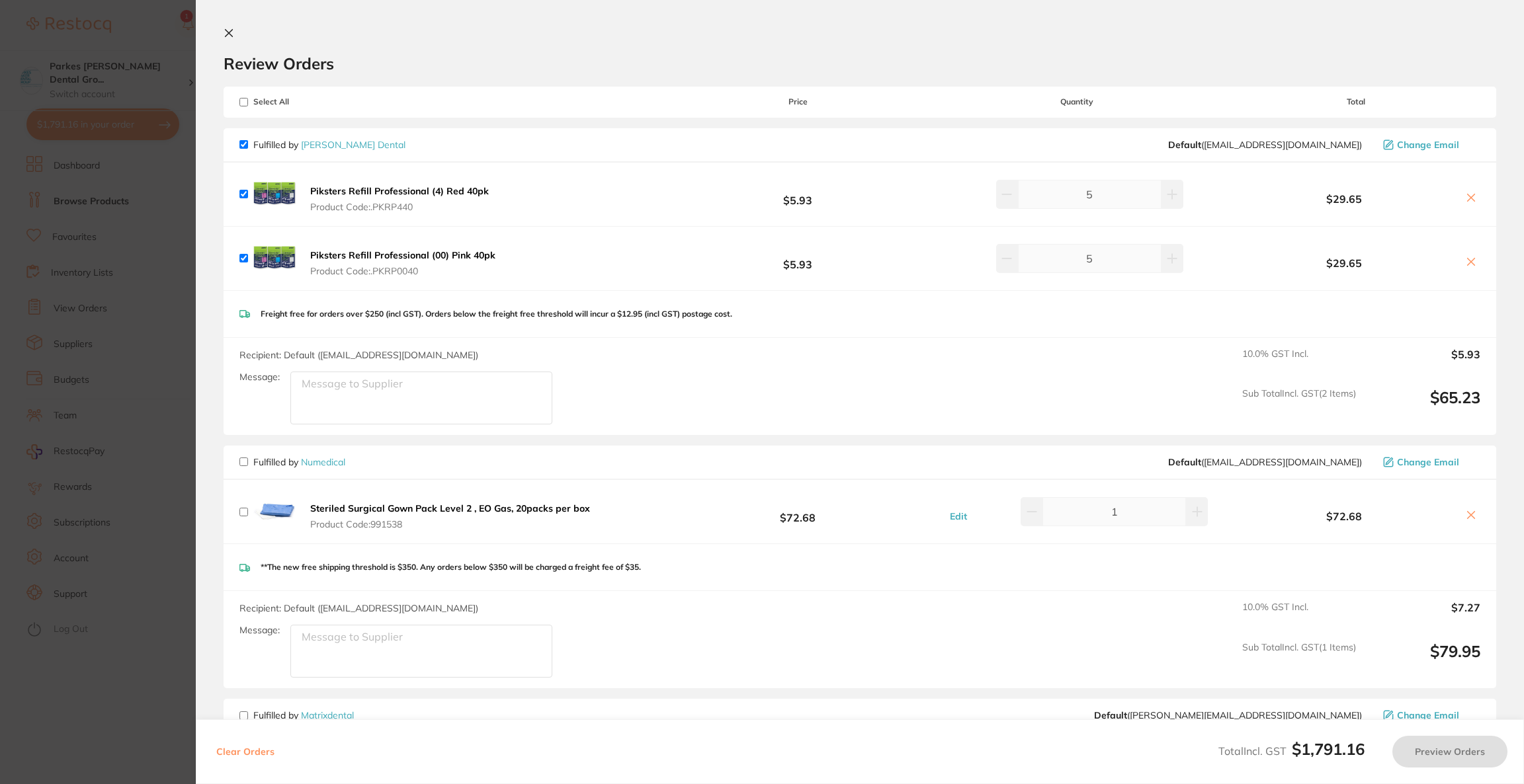
checkbox input "true"
click at [1435, 761] on button "Preview Orders" at bounding box center [1450, 752] width 115 height 32
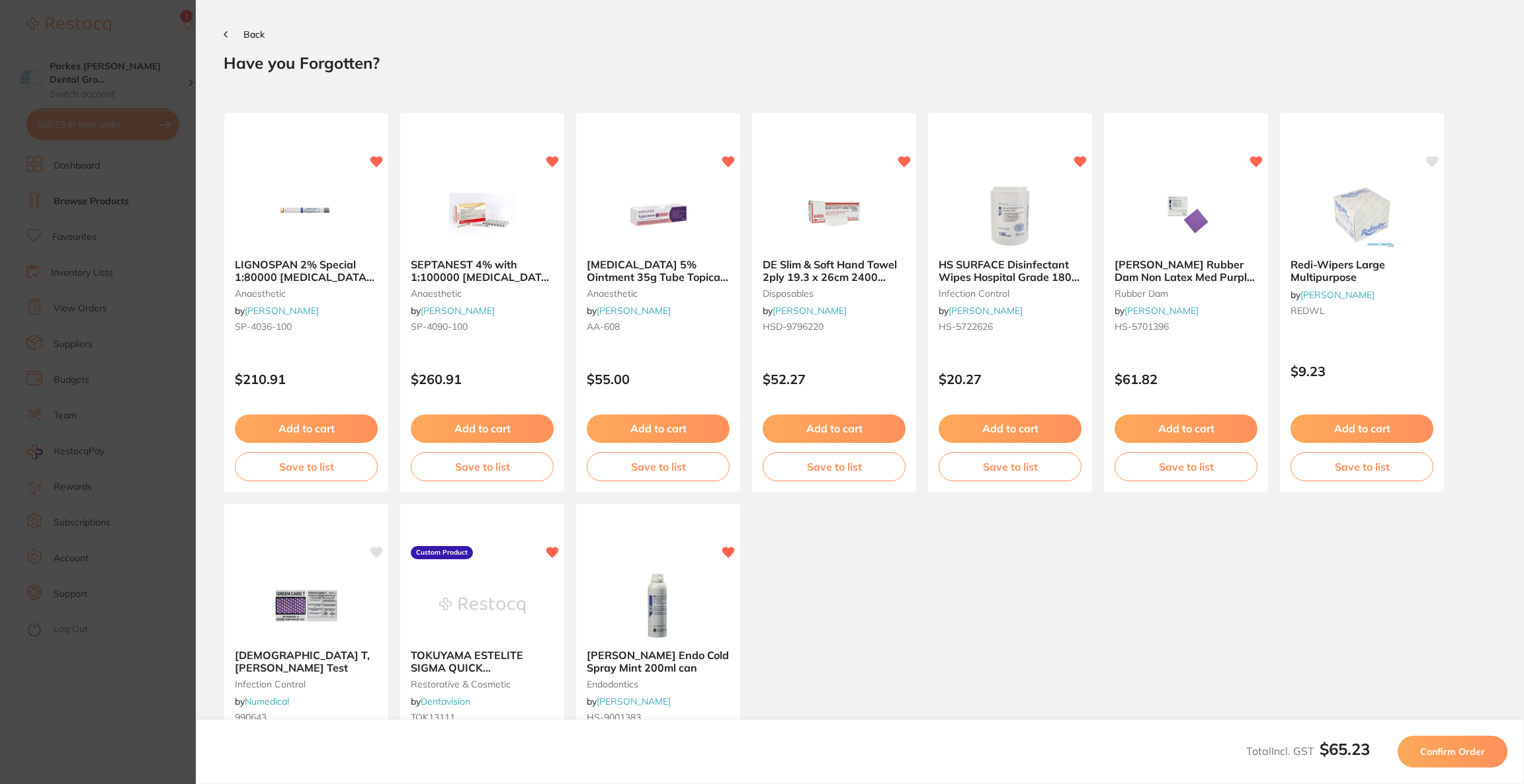
click at [1435, 761] on button "Confirm Order" at bounding box center [1453, 752] width 109 height 32
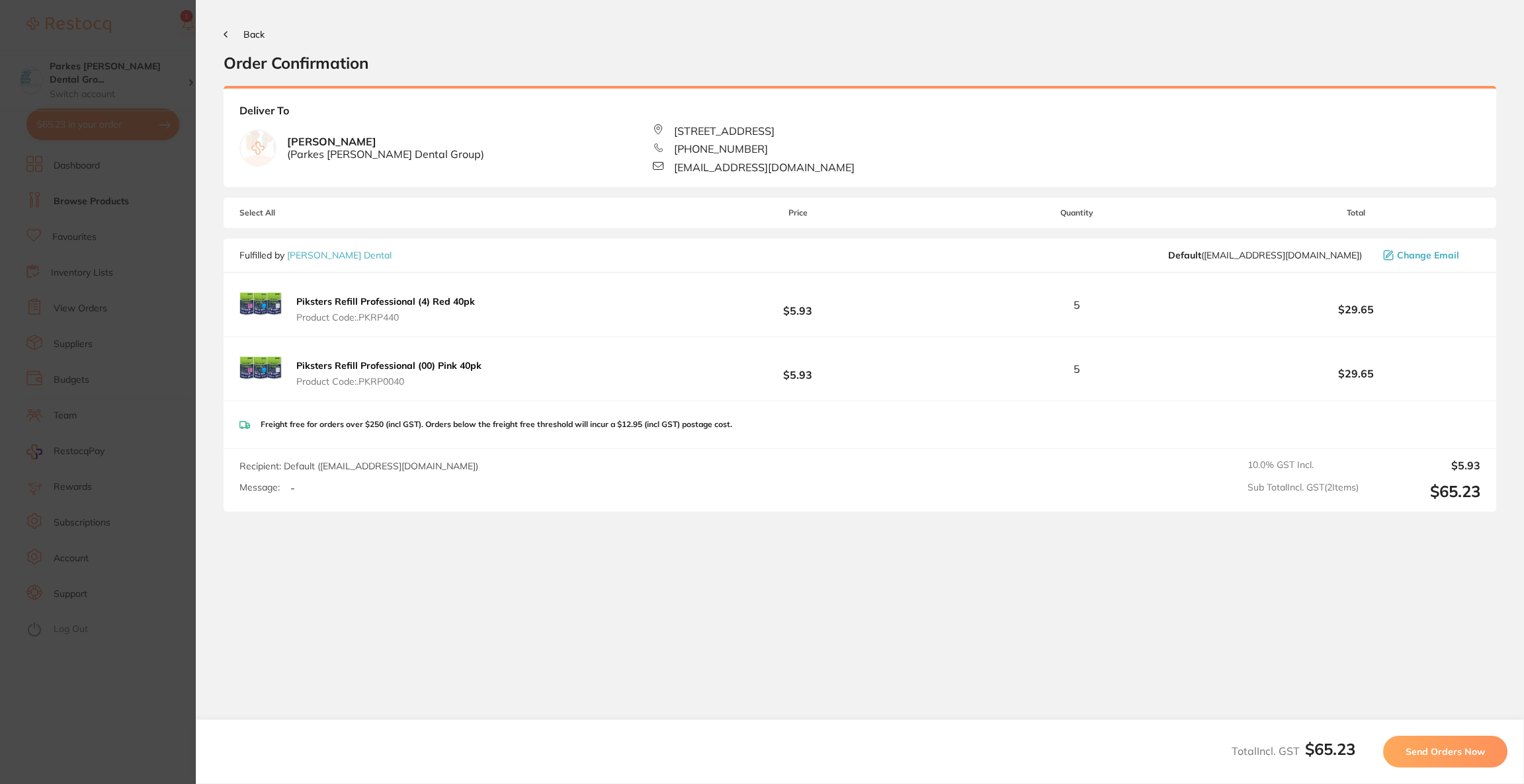
click at [1435, 761] on button "Send Orders Now" at bounding box center [1445, 752] width 124 height 32
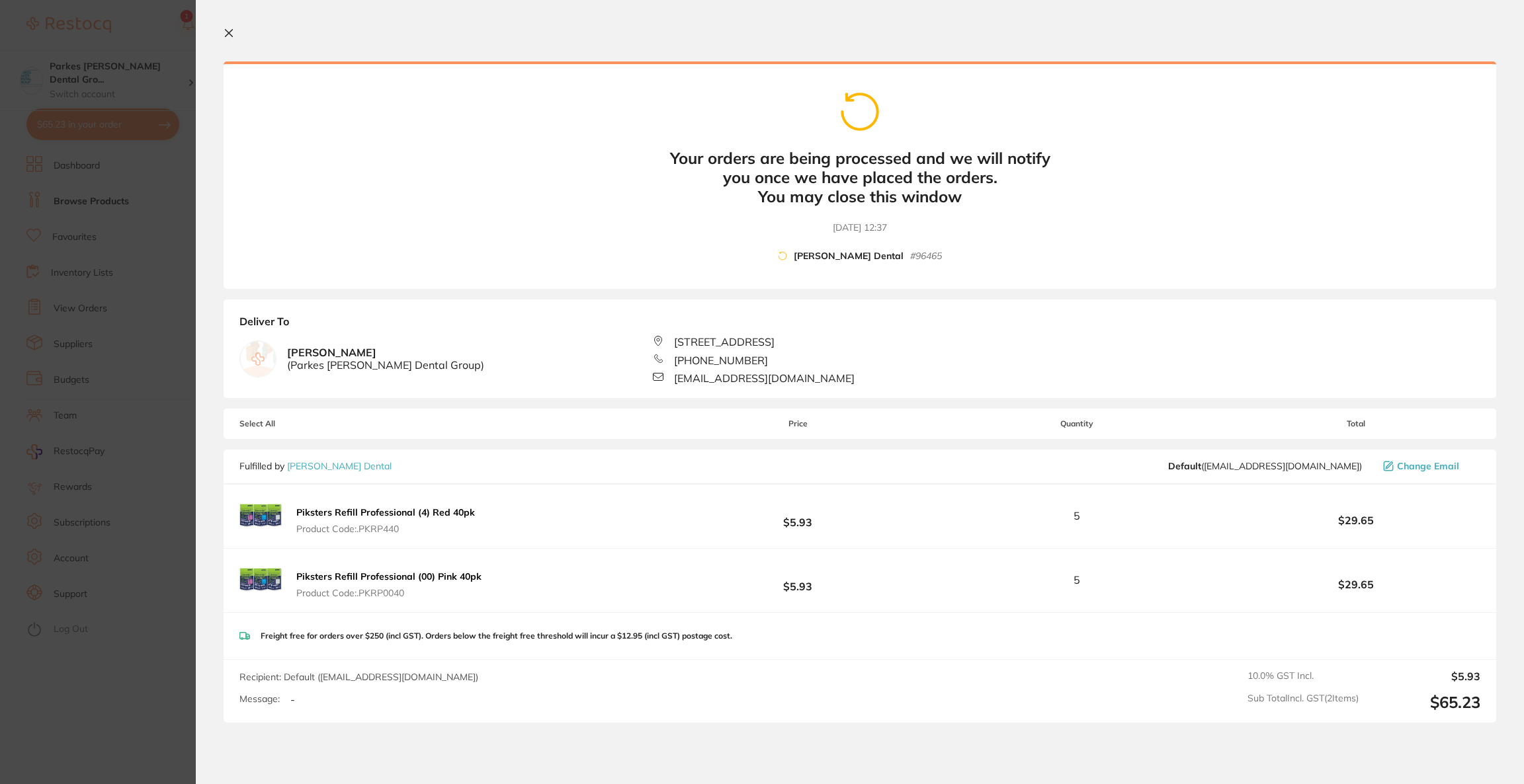
scroll to position [100, 0]
